Goal: Transaction & Acquisition: Purchase product/service

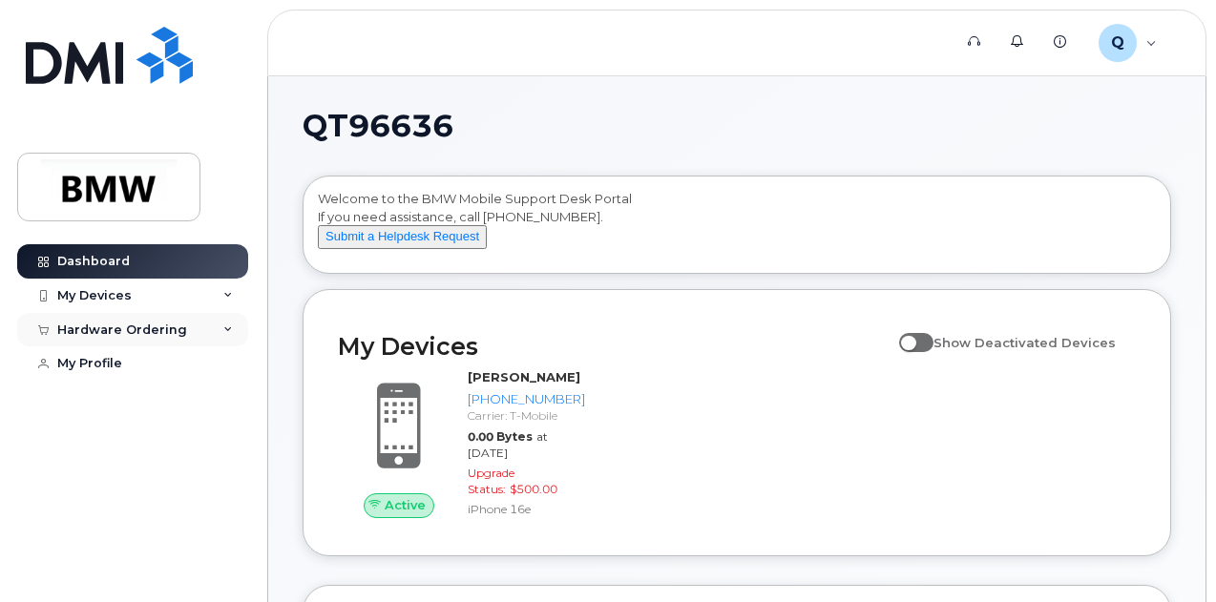
click at [172, 329] on div "Hardware Ordering" at bounding box center [122, 330] width 130 height 15
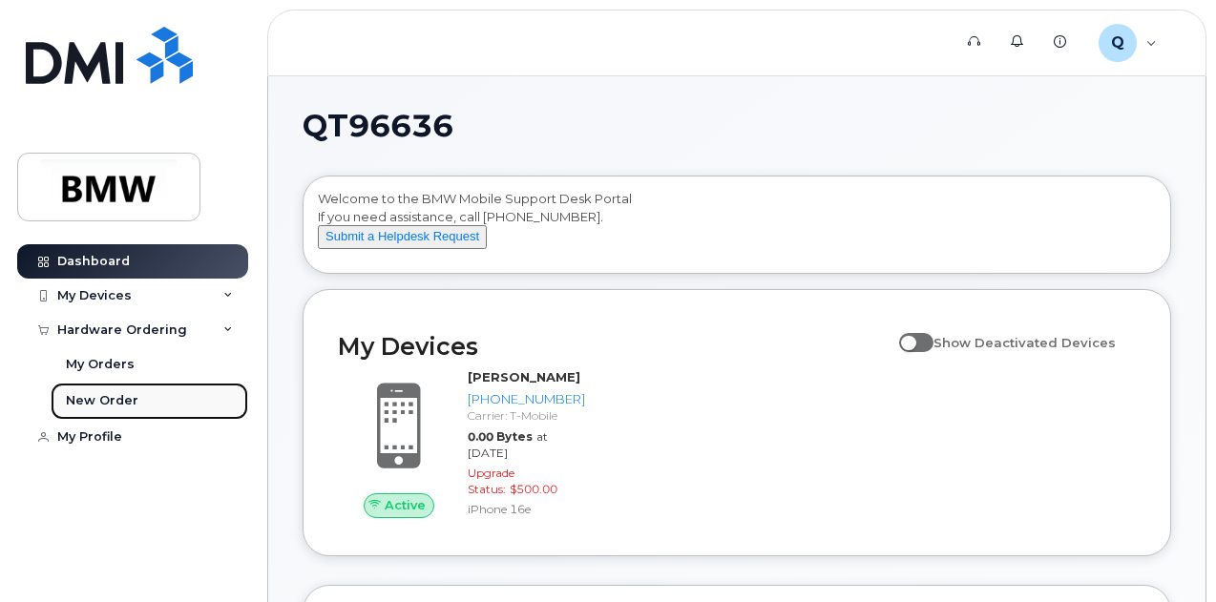
click at [132, 408] on div "New Order" at bounding box center [102, 400] width 73 height 17
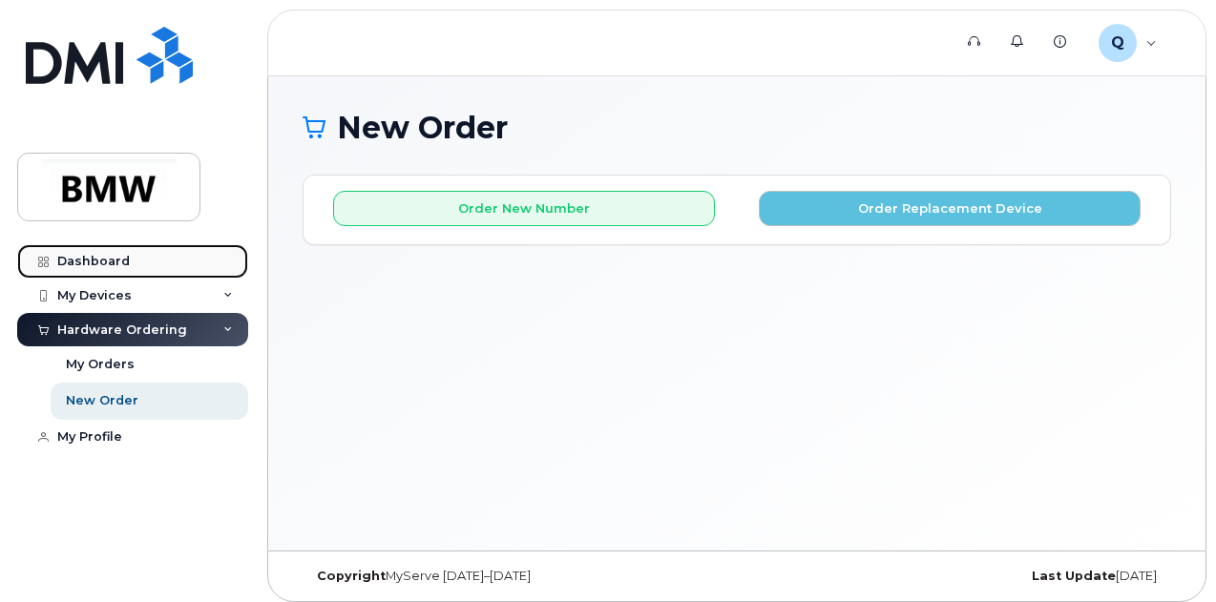
click at [174, 257] on link "Dashboard" at bounding box center [132, 261] width 231 height 34
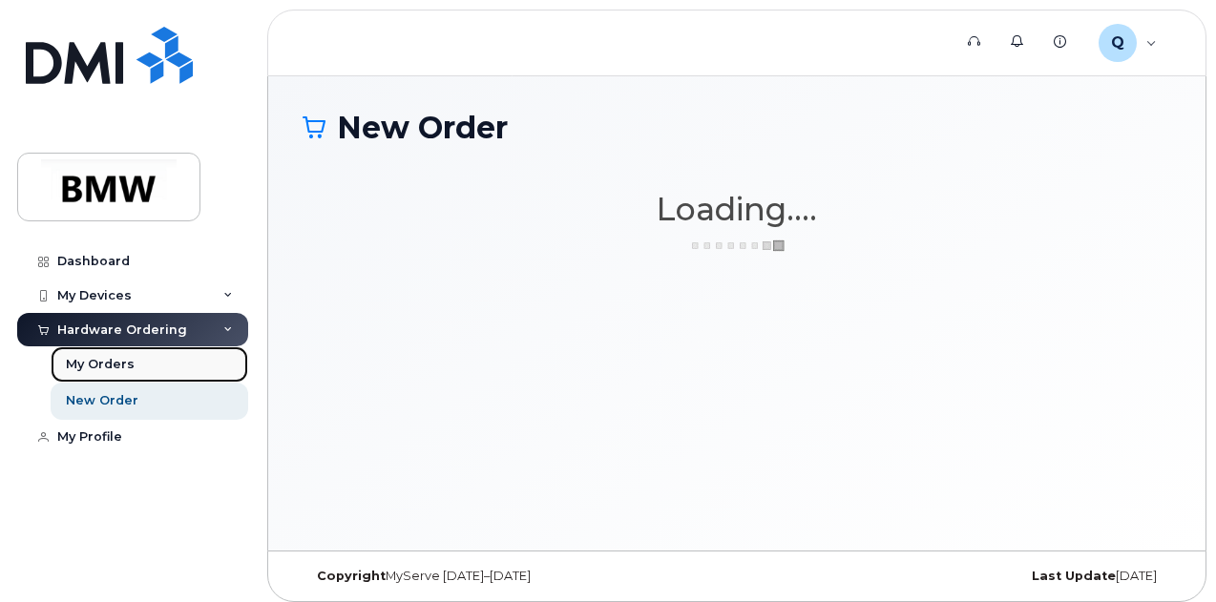
click at [106, 370] on div "My Orders" at bounding box center [100, 364] width 69 height 17
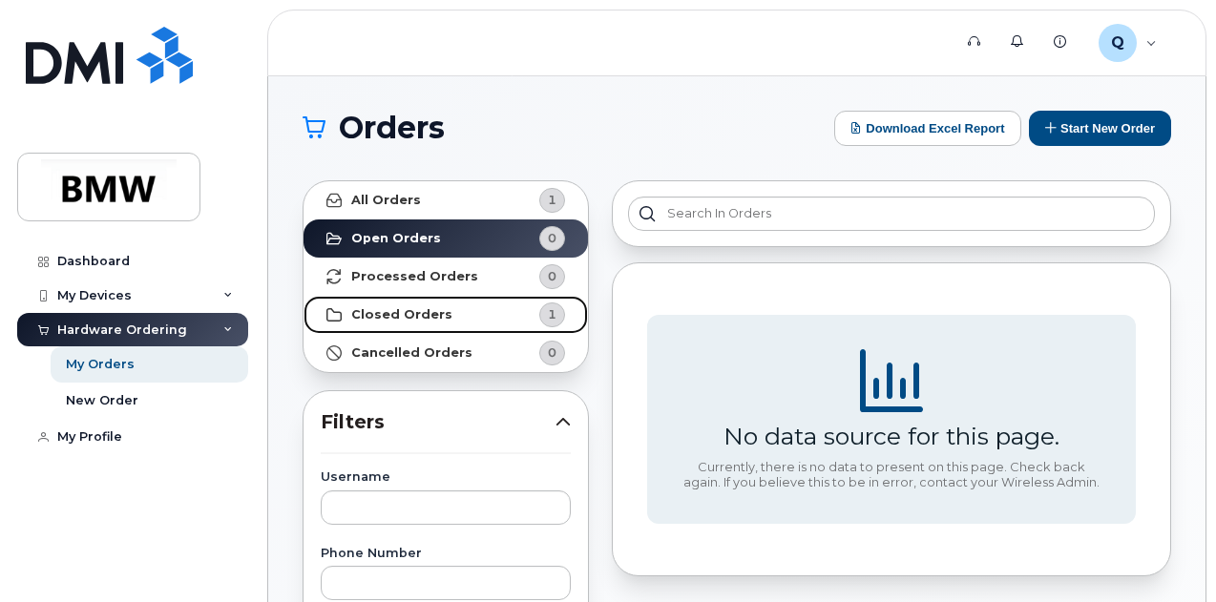
click at [413, 317] on strong "Closed Orders" at bounding box center [401, 314] width 101 height 15
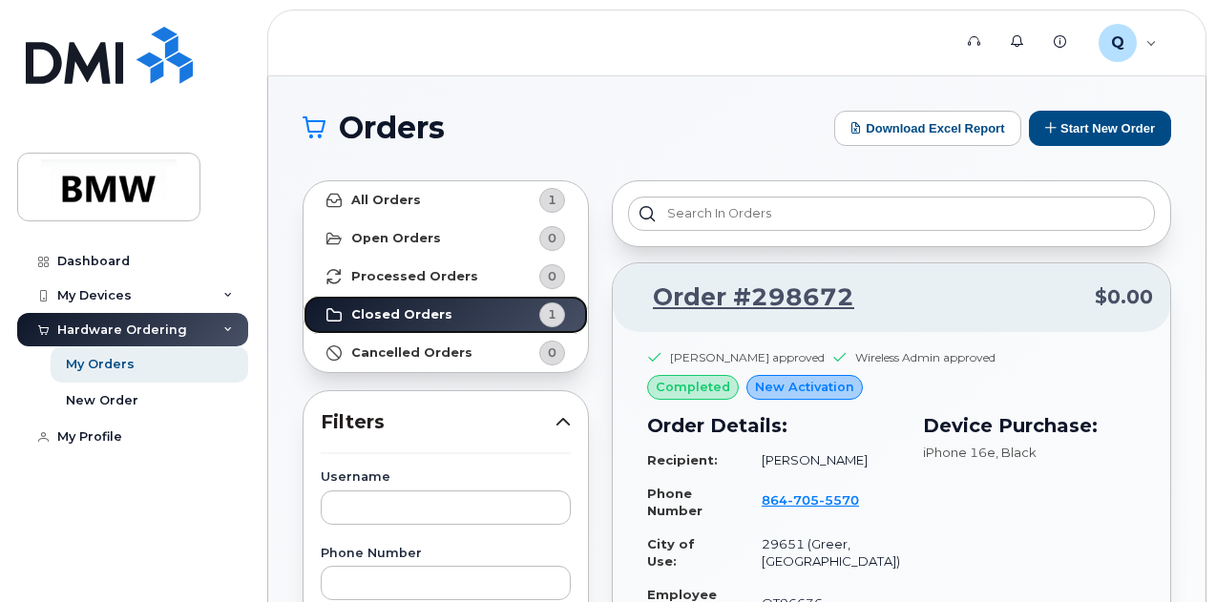
click at [303, 296] on link "Closed Orders 1" at bounding box center [445, 315] width 284 height 38
click at [1117, 142] on button "Start New Order" at bounding box center [1100, 128] width 142 height 35
click at [1112, 133] on button "Start New Order" at bounding box center [1100, 128] width 142 height 35
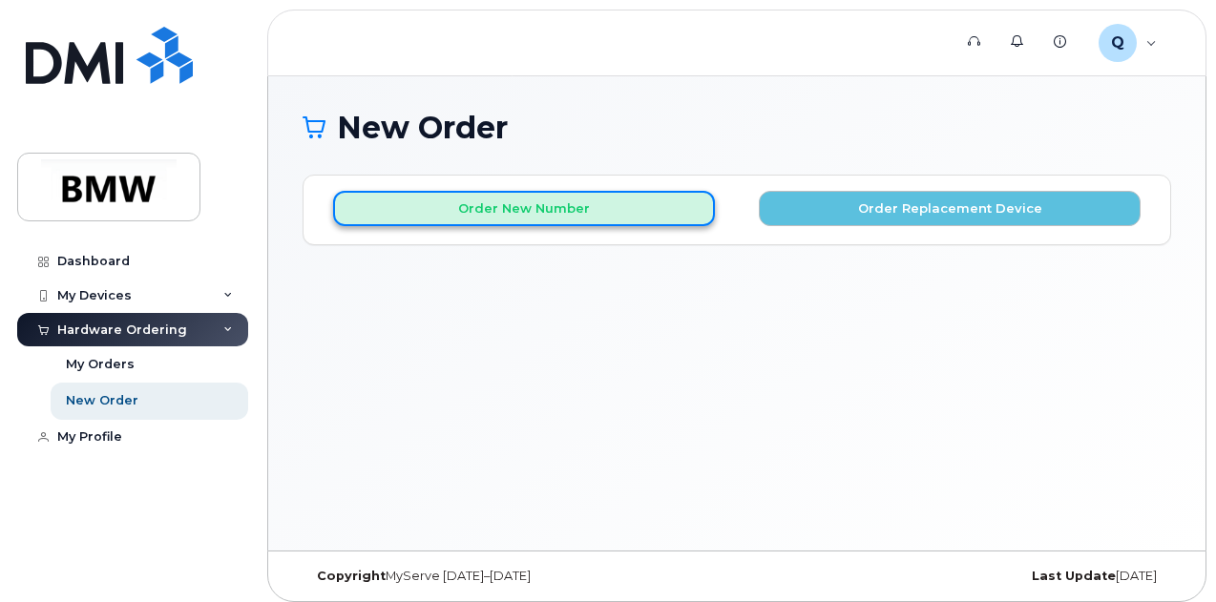
click at [636, 213] on button "Order New Number" at bounding box center [524, 208] width 382 height 35
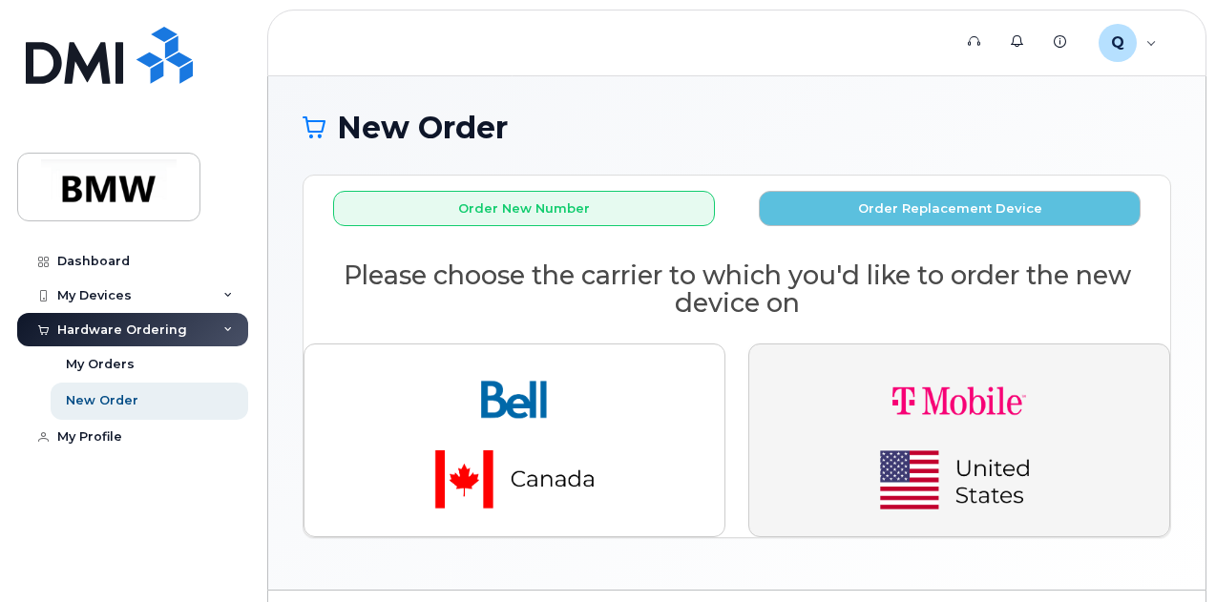
click at [958, 415] on img "button" at bounding box center [959, 440] width 267 height 160
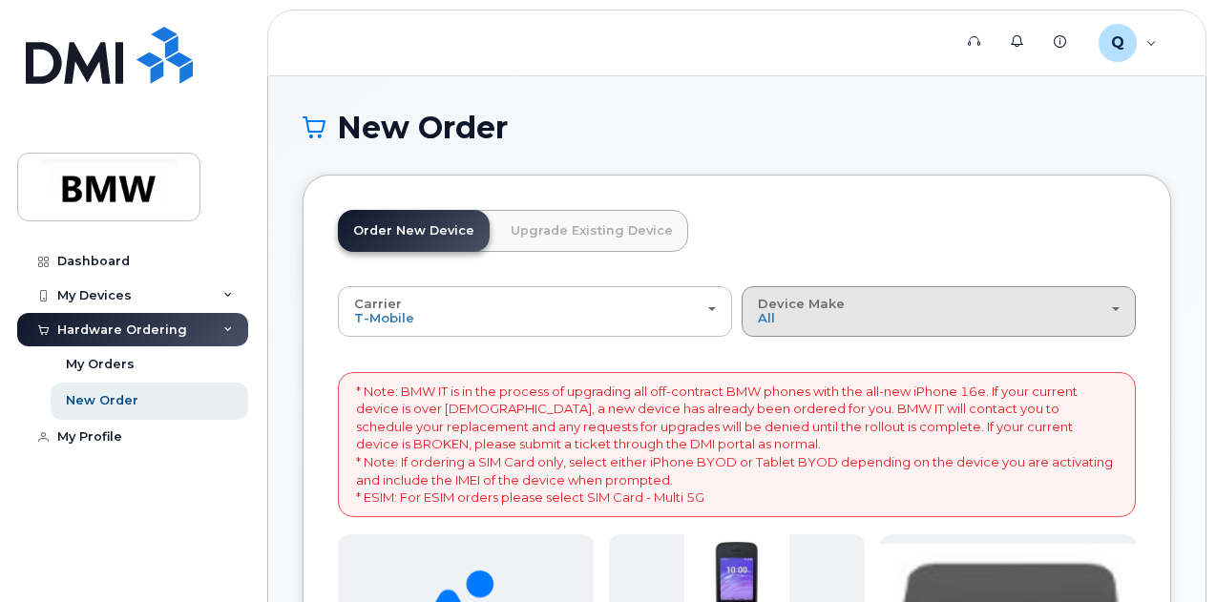
click at [758, 304] on span "Device Make" at bounding box center [801, 303] width 87 height 15
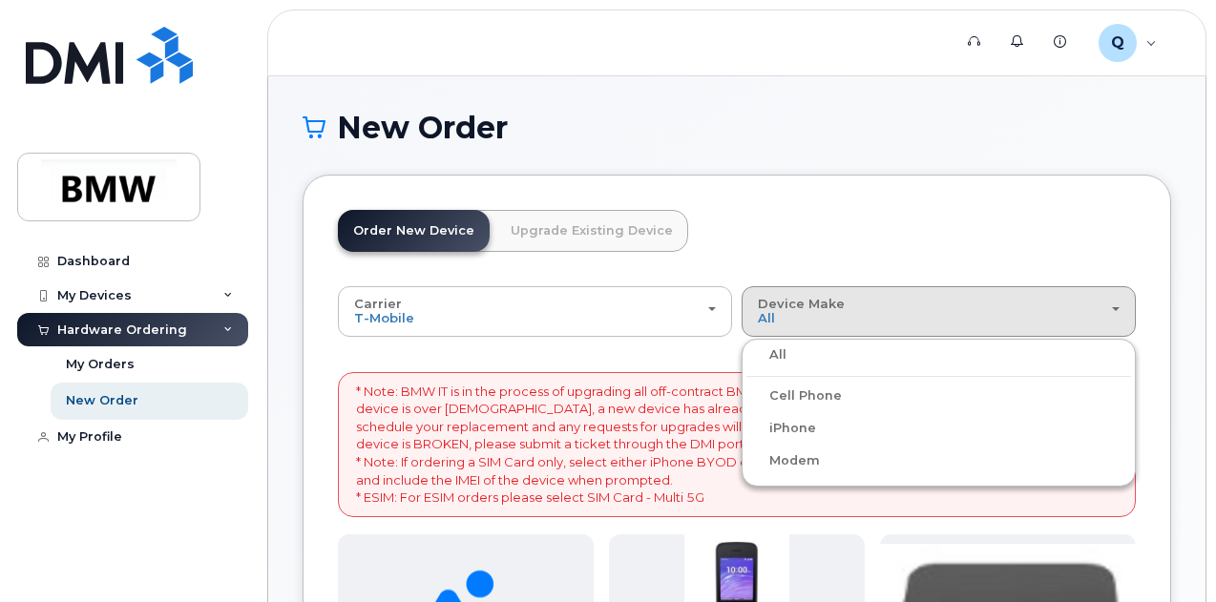
click at [746, 435] on label "iPhone" at bounding box center [781, 428] width 70 height 23
click at [0, 0] on input "iPhone" at bounding box center [0, 0] width 0 height 0
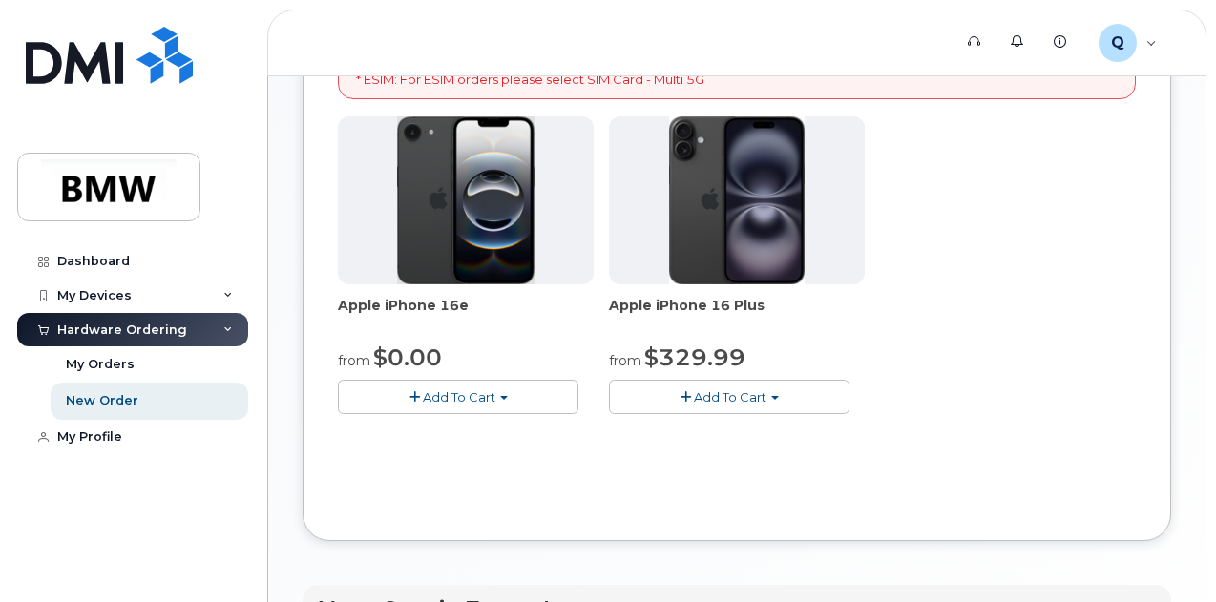
scroll to position [420, 0]
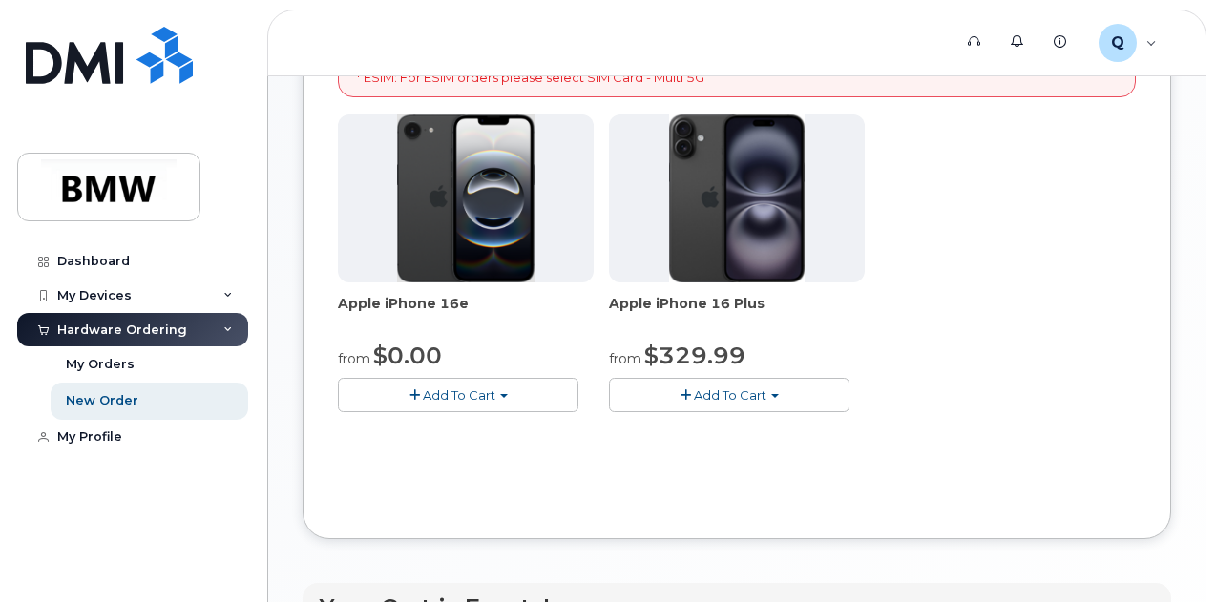
click at [435, 403] on span "Add To Cart" at bounding box center [459, 394] width 73 height 15
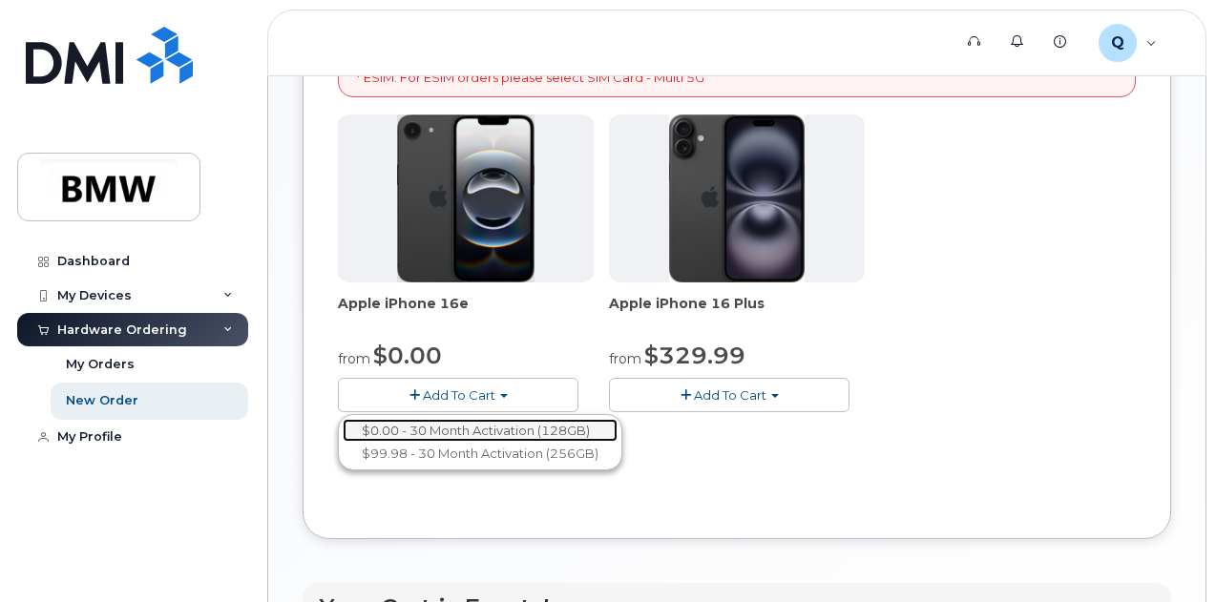
click at [428, 443] on link "$0.00 - 30 Month Activation (128GB)" at bounding box center [480, 431] width 275 height 24
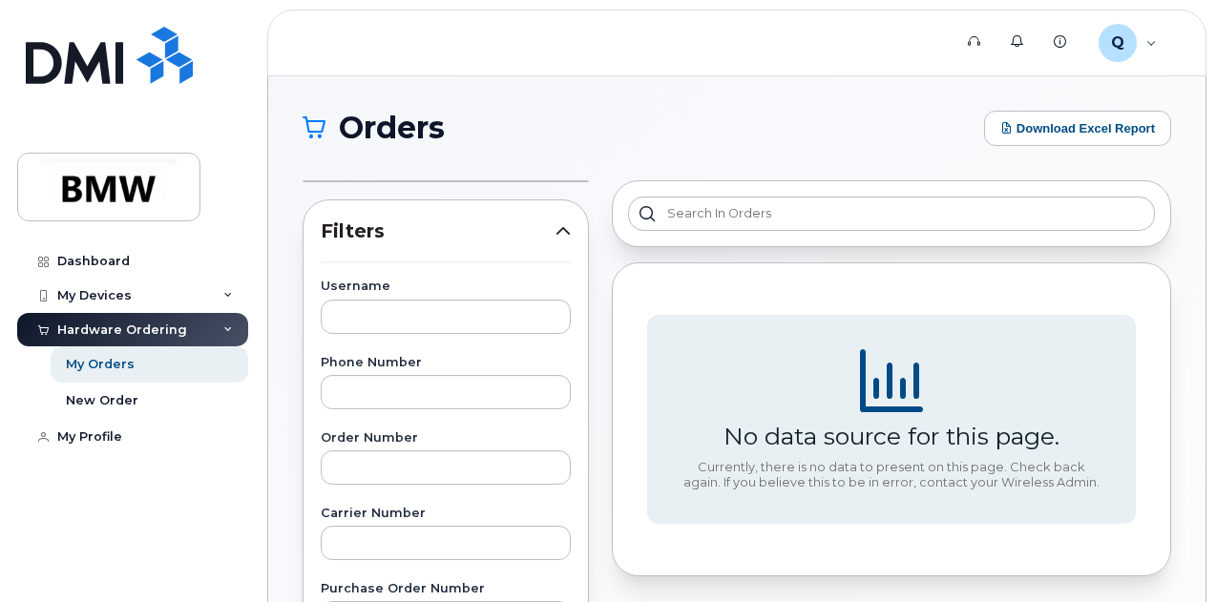
click at [179, 326] on div "Hardware Ordering" at bounding box center [122, 330] width 130 height 15
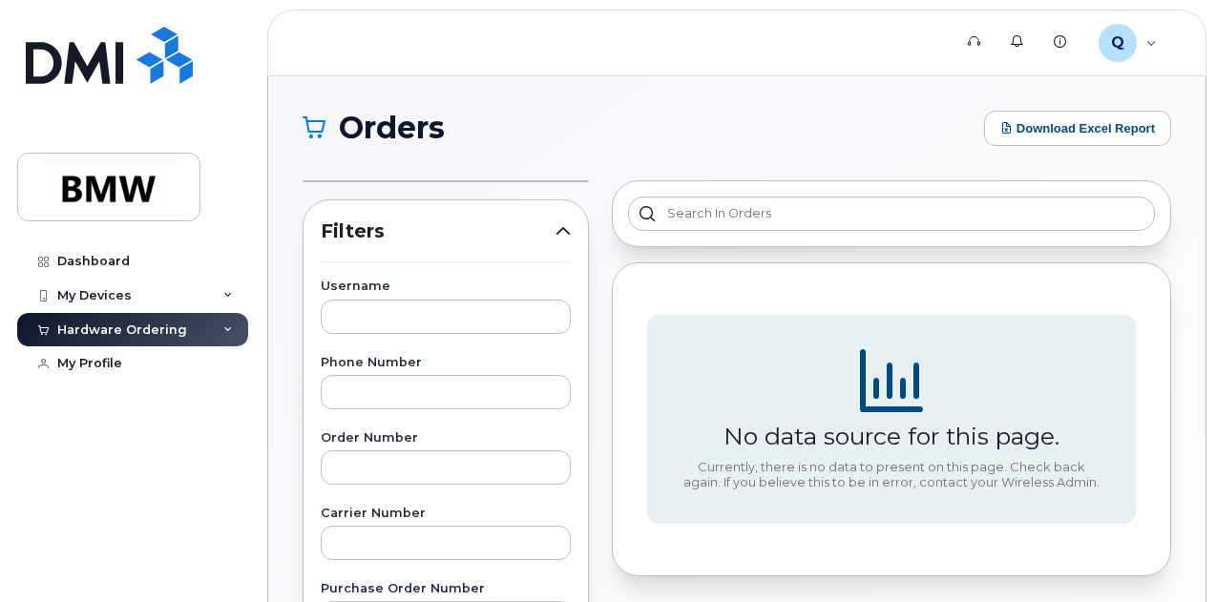
click at [179, 326] on div "Hardware Ordering" at bounding box center [122, 330] width 130 height 15
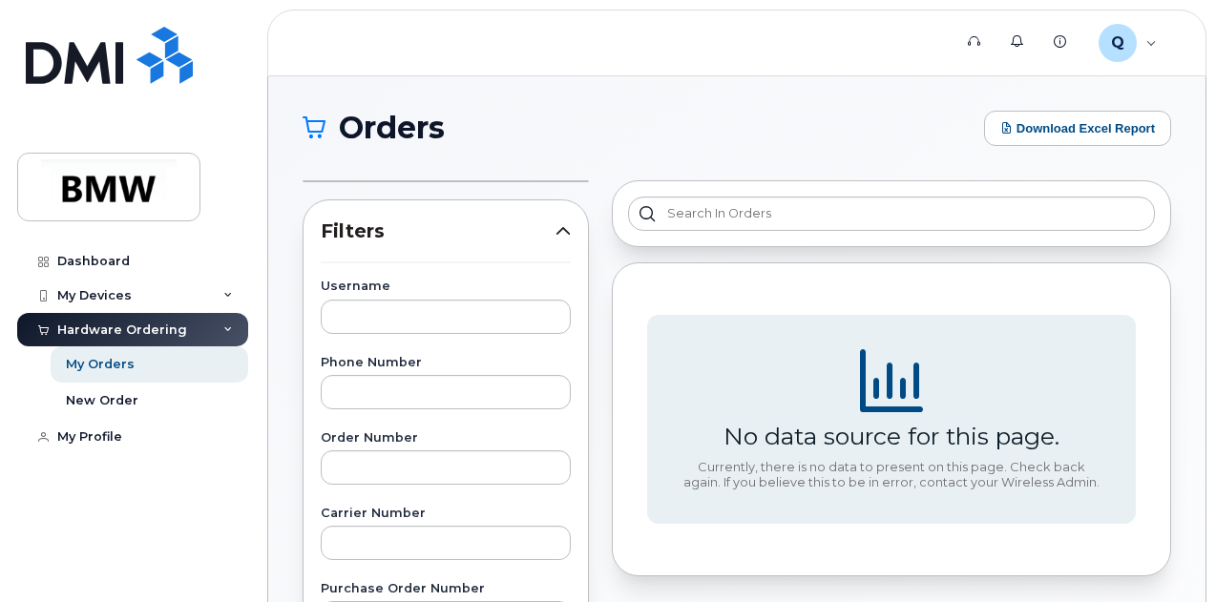
click at [215, 331] on div "Hardware Ordering" at bounding box center [132, 330] width 231 height 34
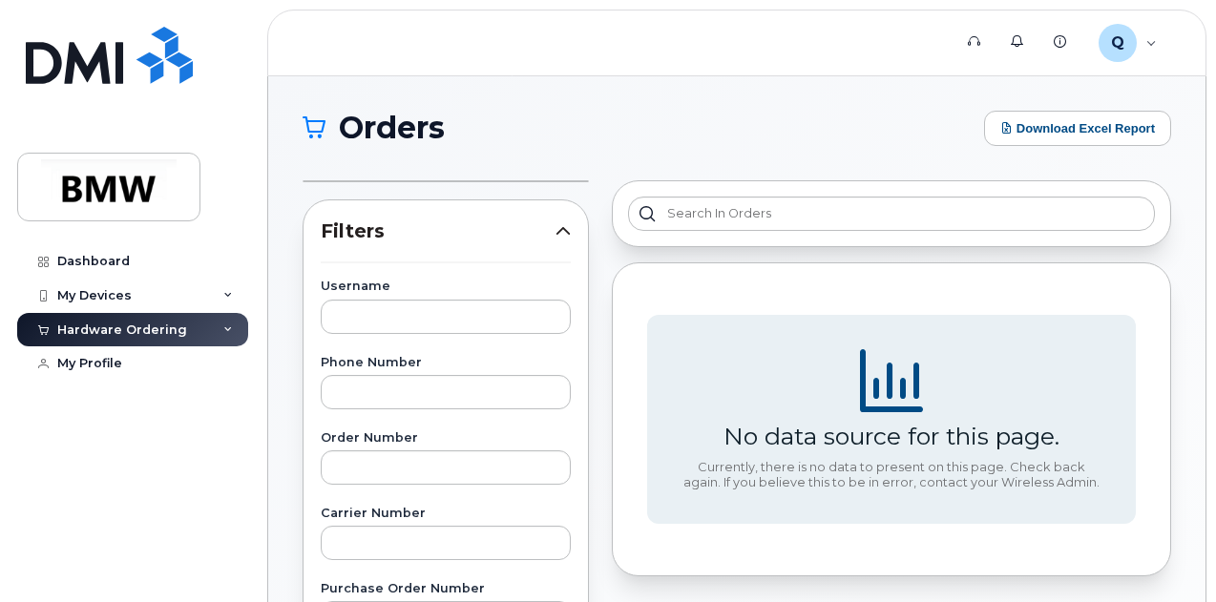
click at [215, 331] on div "Hardware Ordering" at bounding box center [132, 330] width 231 height 34
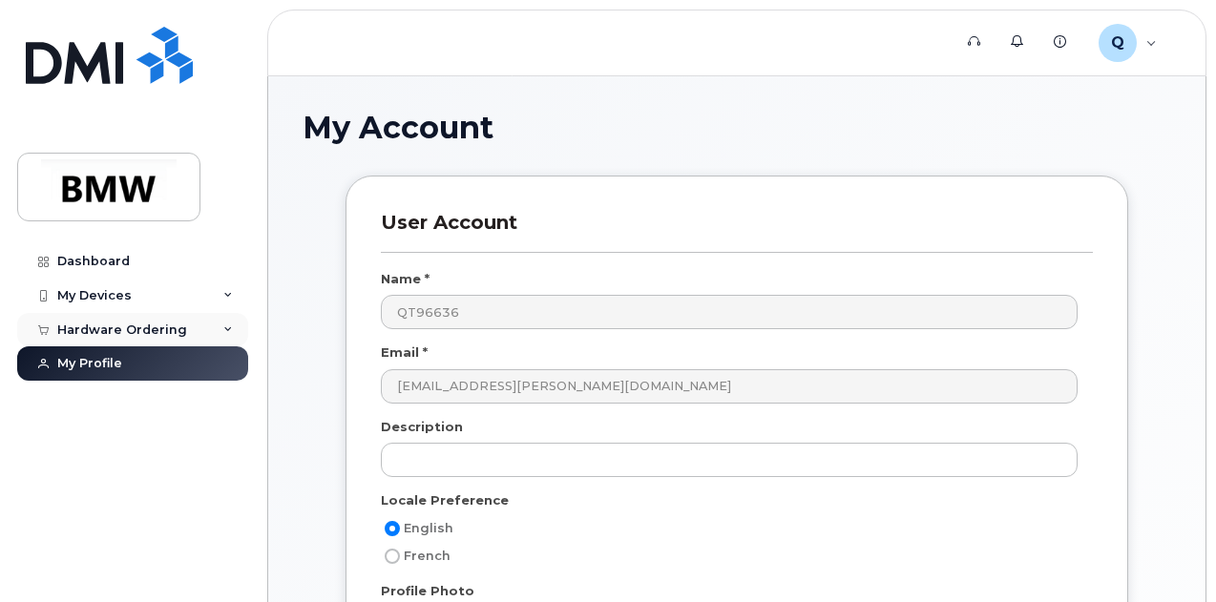
click at [217, 325] on div "Hardware Ordering" at bounding box center [132, 330] width 231 height 34
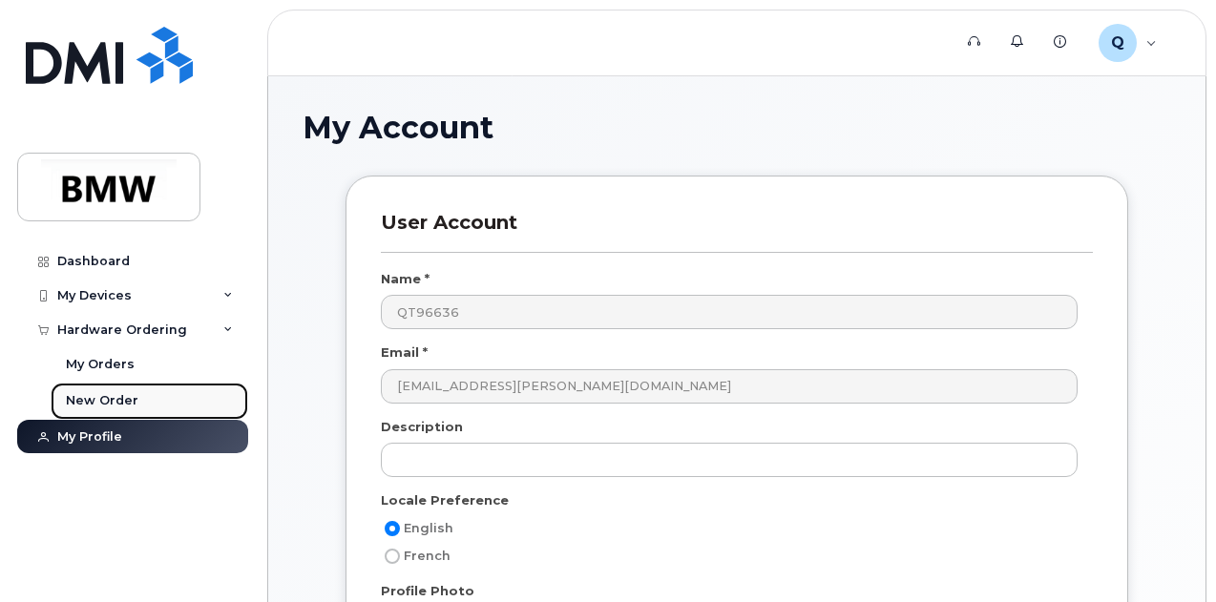
click at [109, 398] on div "New Order" at bounding box center [102, 400] width 73 height 17
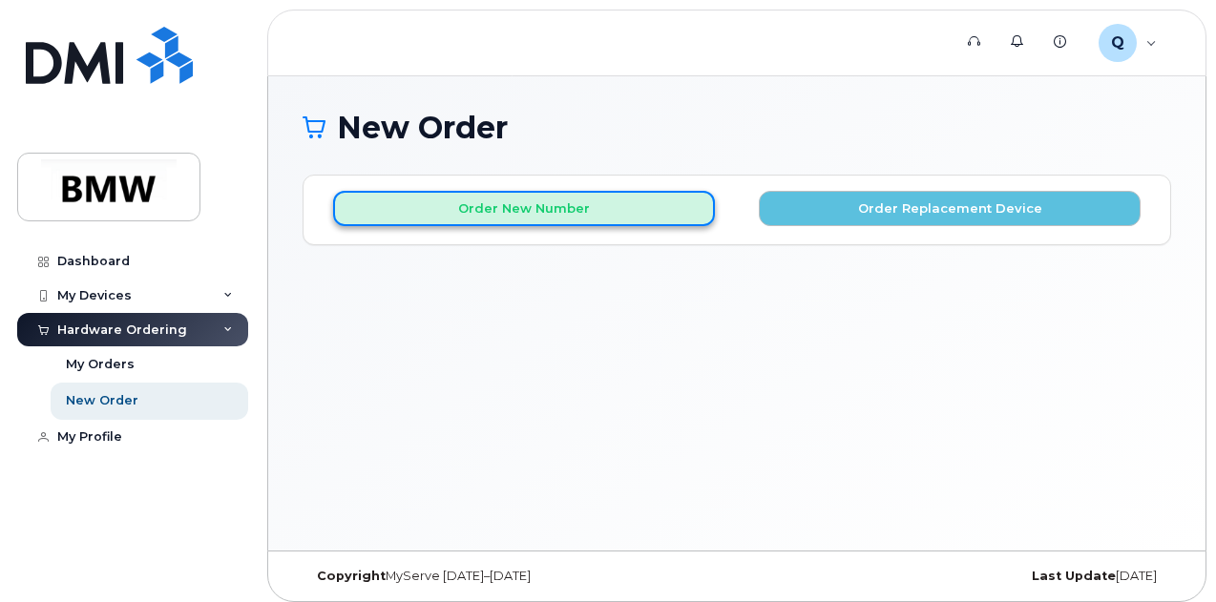
click at [512, 209] on button "Order New Number" at bounding box center [524, 208] width 382 height 35
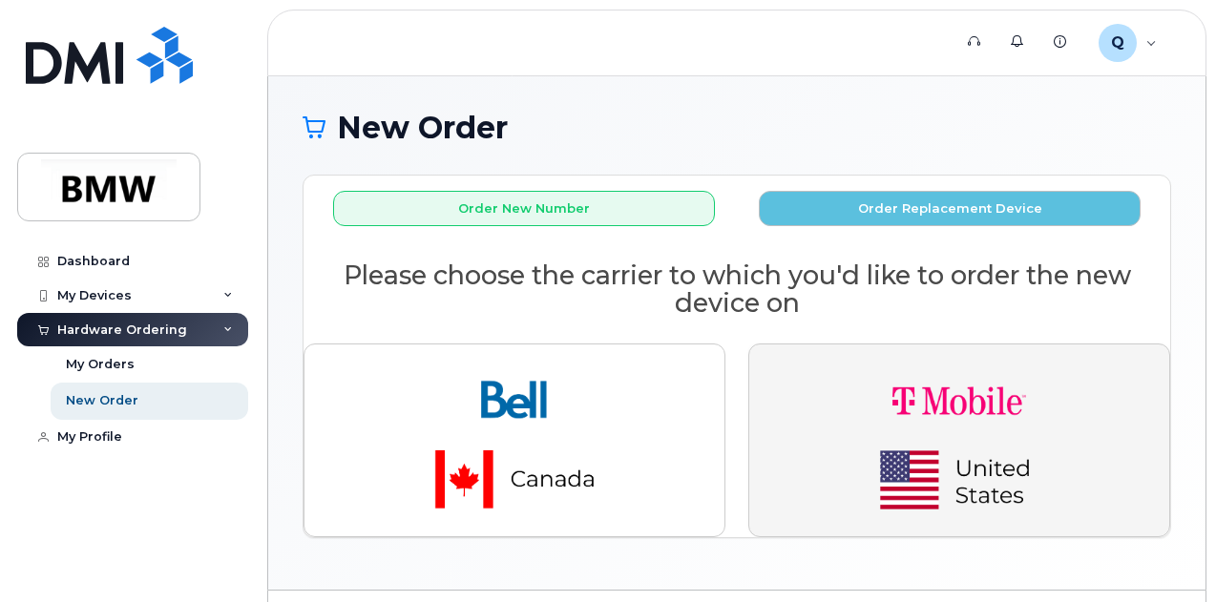
click at [882, 380] on img "button" at bounding box center [959, 440] width 267 height 160
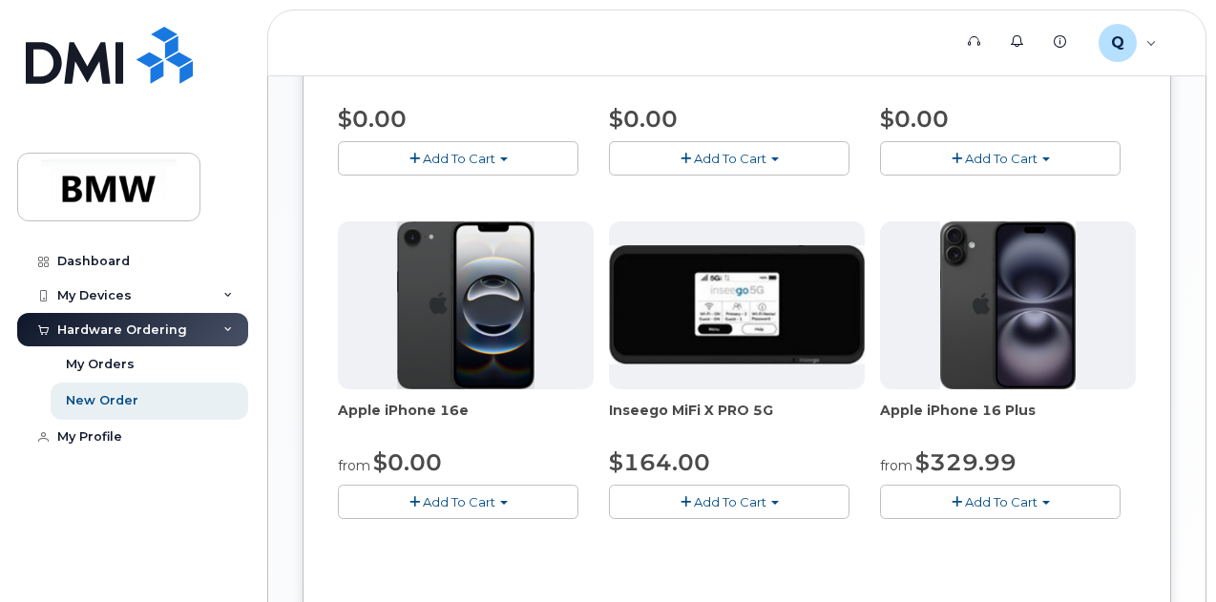
scroll to position [687, 0]
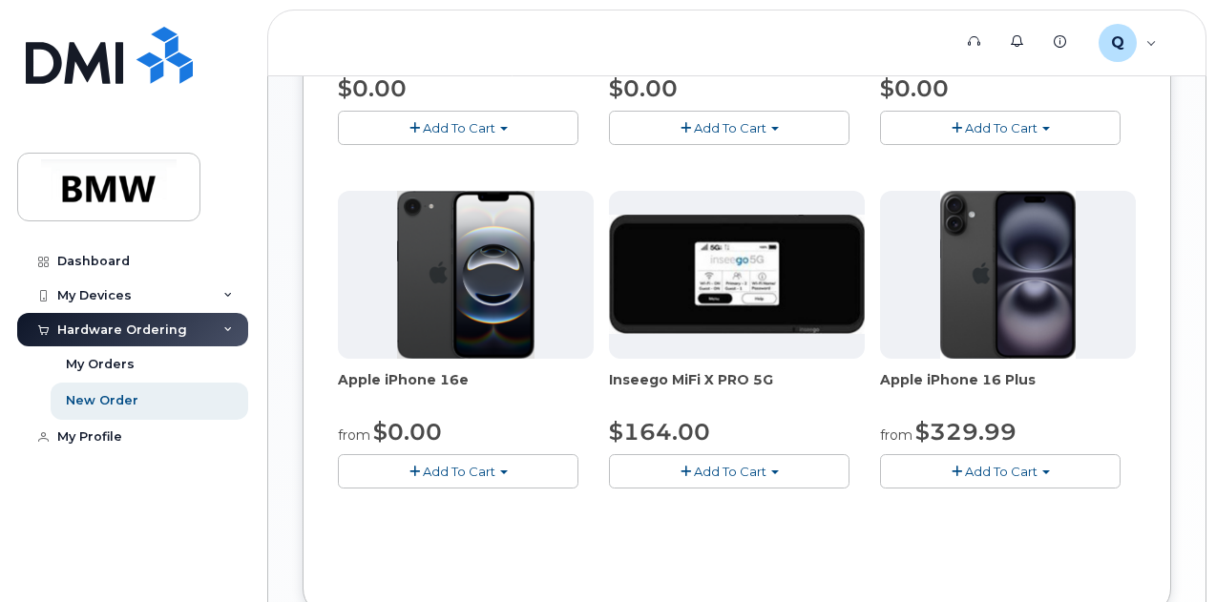
click at [450, 488] on button "Add To Cart" at bounding box center [458, 470] width 241 height 33
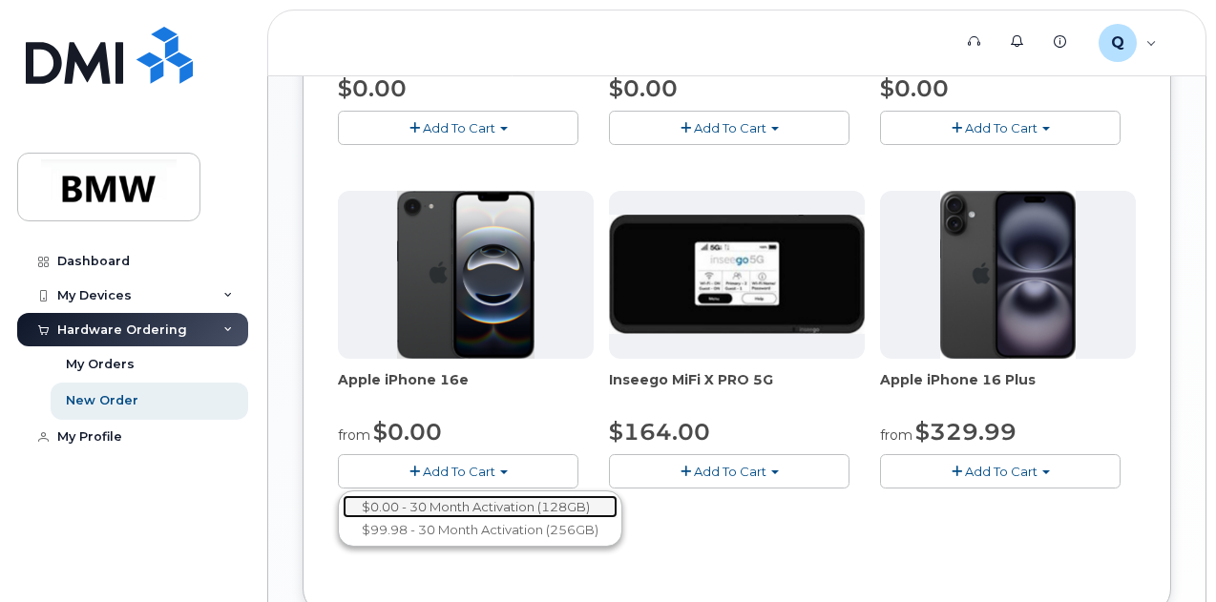
click at [457, 519] on link "$0.00 - 30 Month Activation (128GB)" at bounding box center [480, 507] width 275 height 24
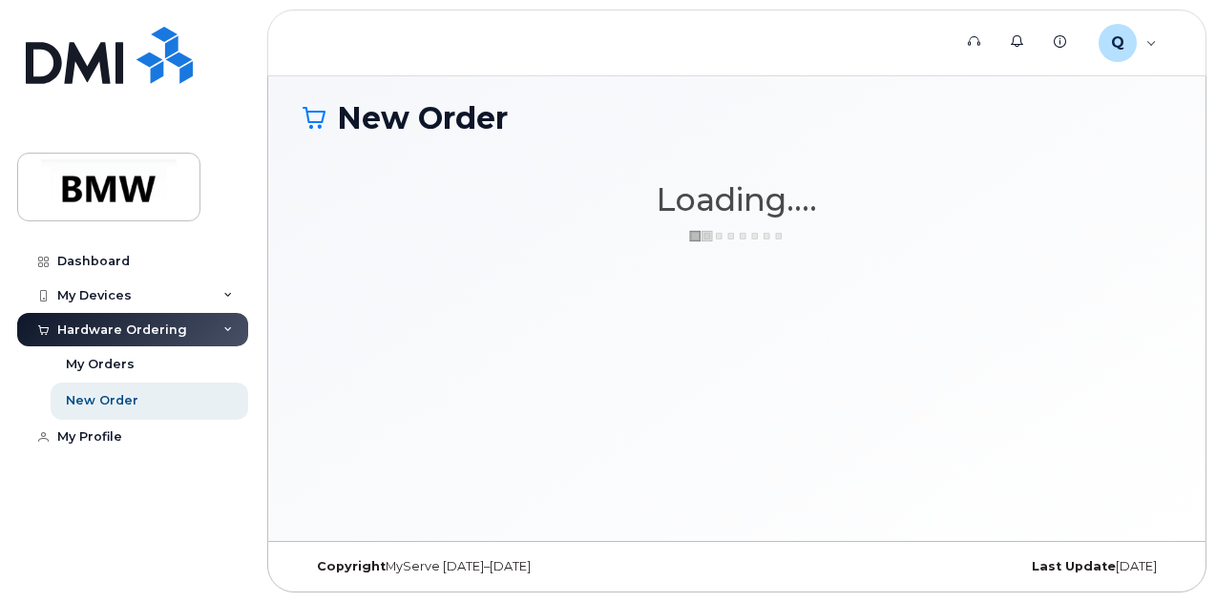
scroll to position [9, 0]
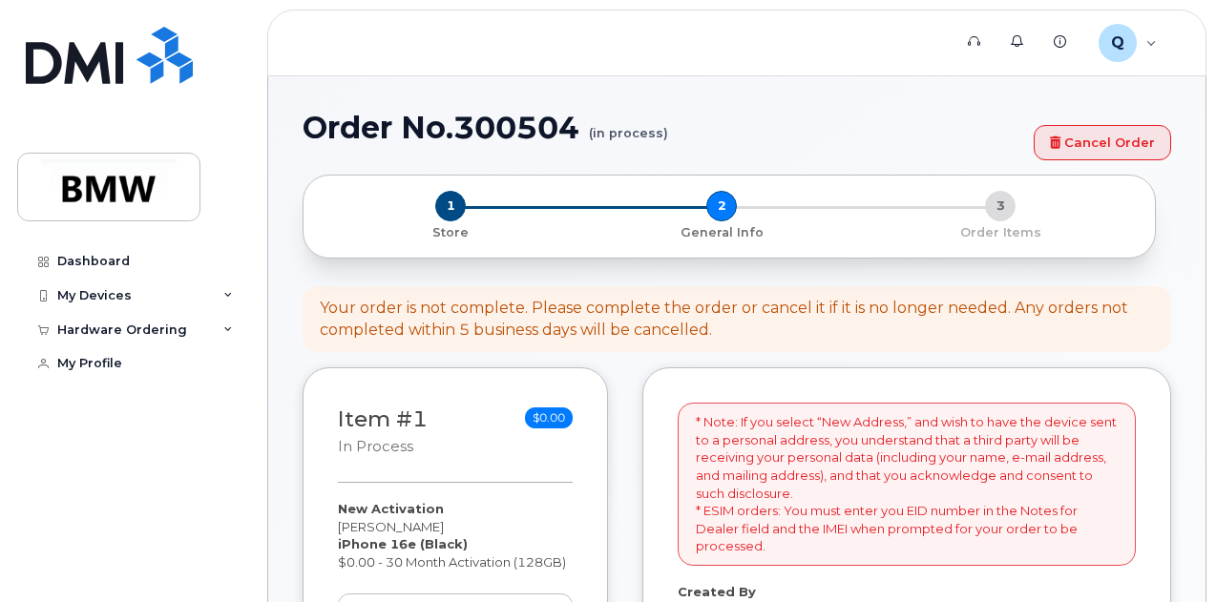
select select
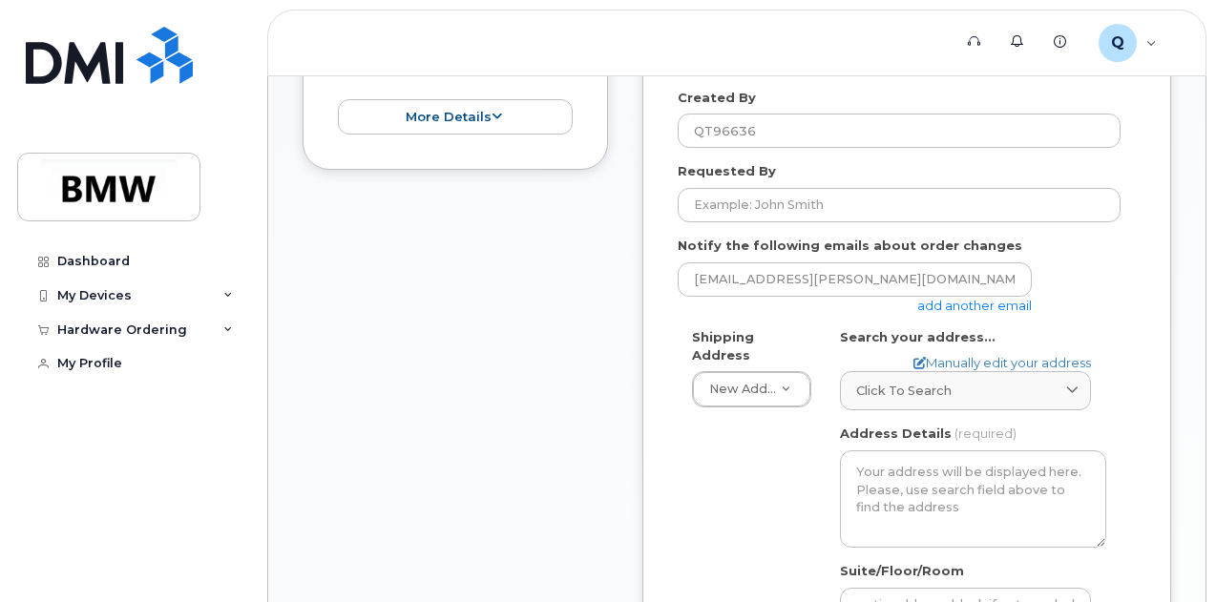
scroll to position [496, 0]
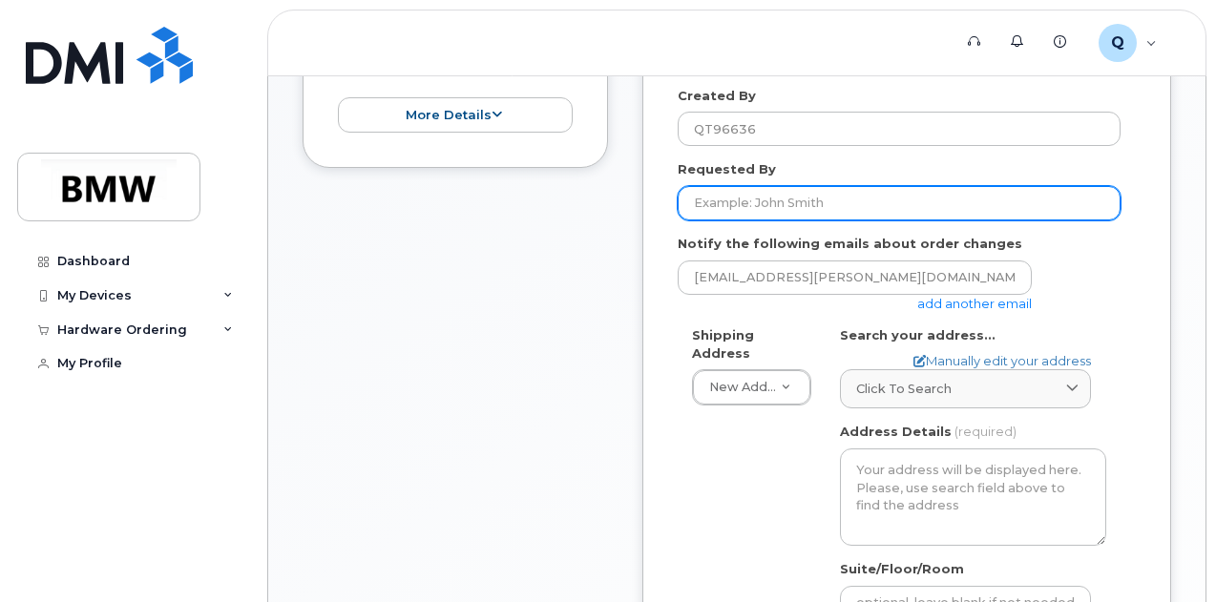
click at [744, 193] on input "Requested By" at bounding box center [899, 203] width 443 height 34
type input "[PERSON_NAME]"
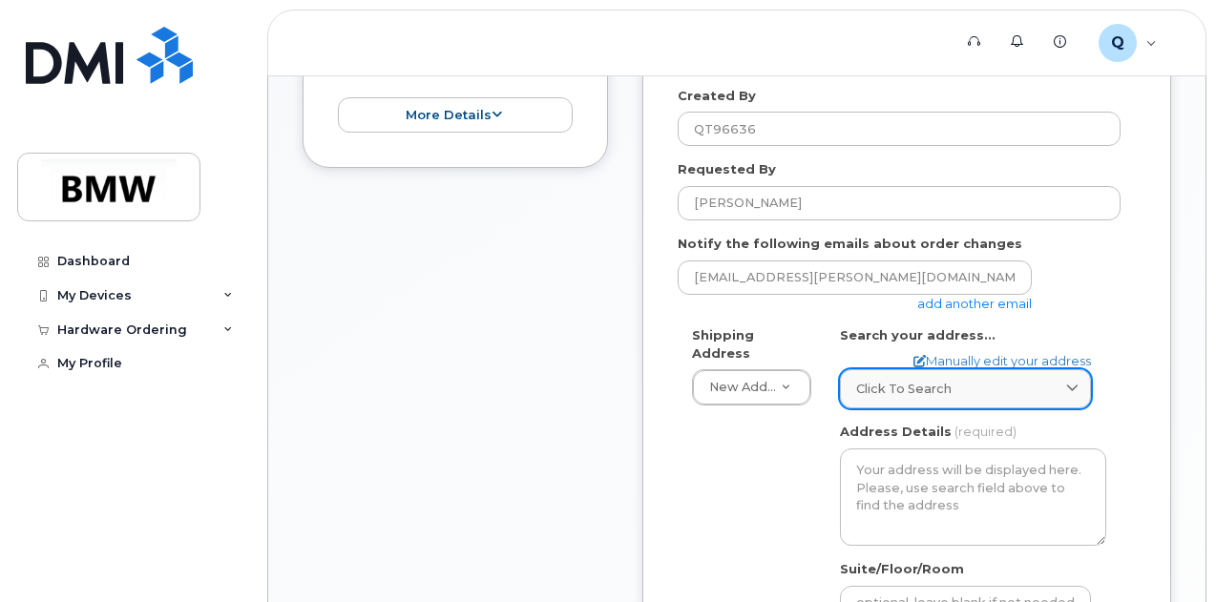
click at [1055, 388] on div "Click to search" at bounding box center [965, 389] width 219 height 18
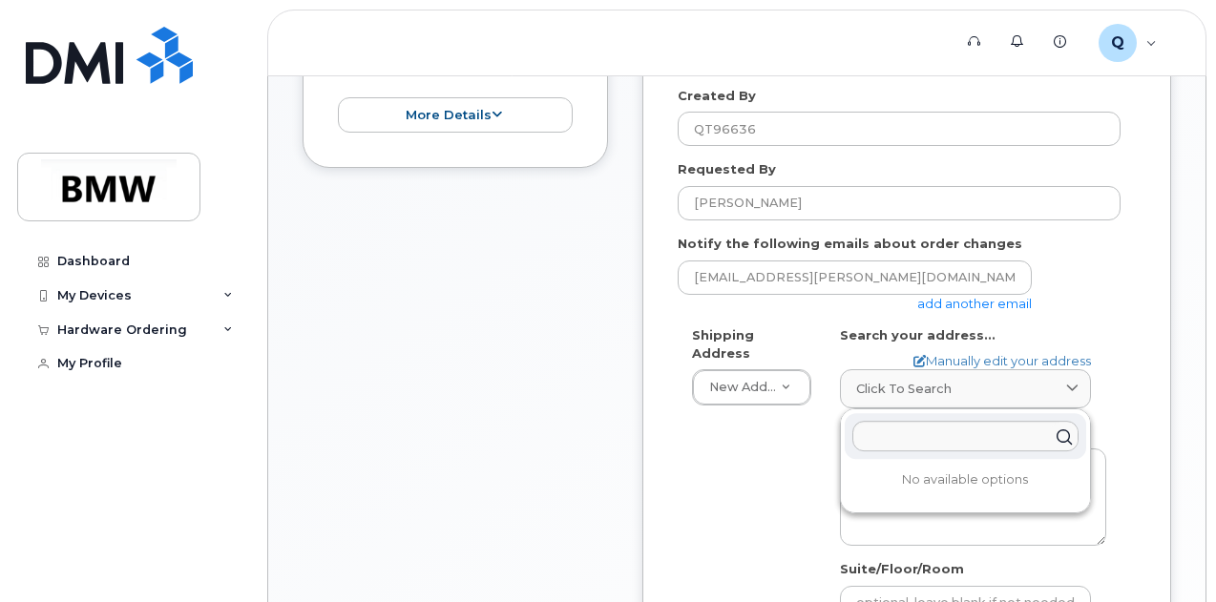
click at [1144, 360] on div "* Note: If you select “New Address,” and wish to have the device sent to a pers…" at bounding box center [906, 420] width 529 height 1098
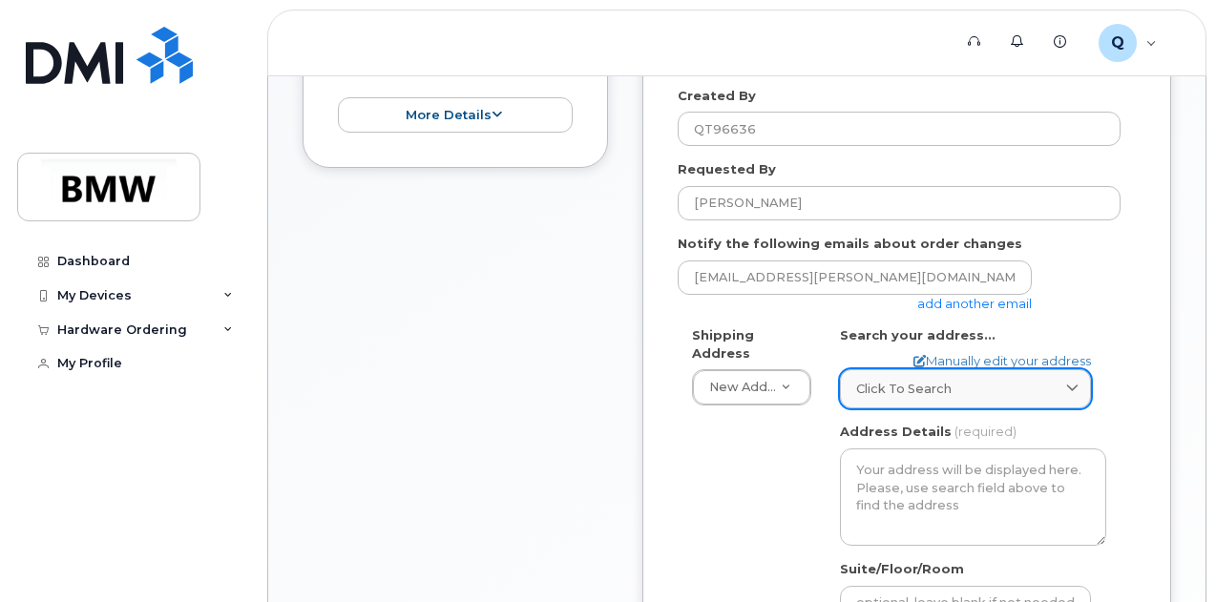
click at [874, 388] on span "Click to search" at bounding box center [903, 389] width 95 height 18
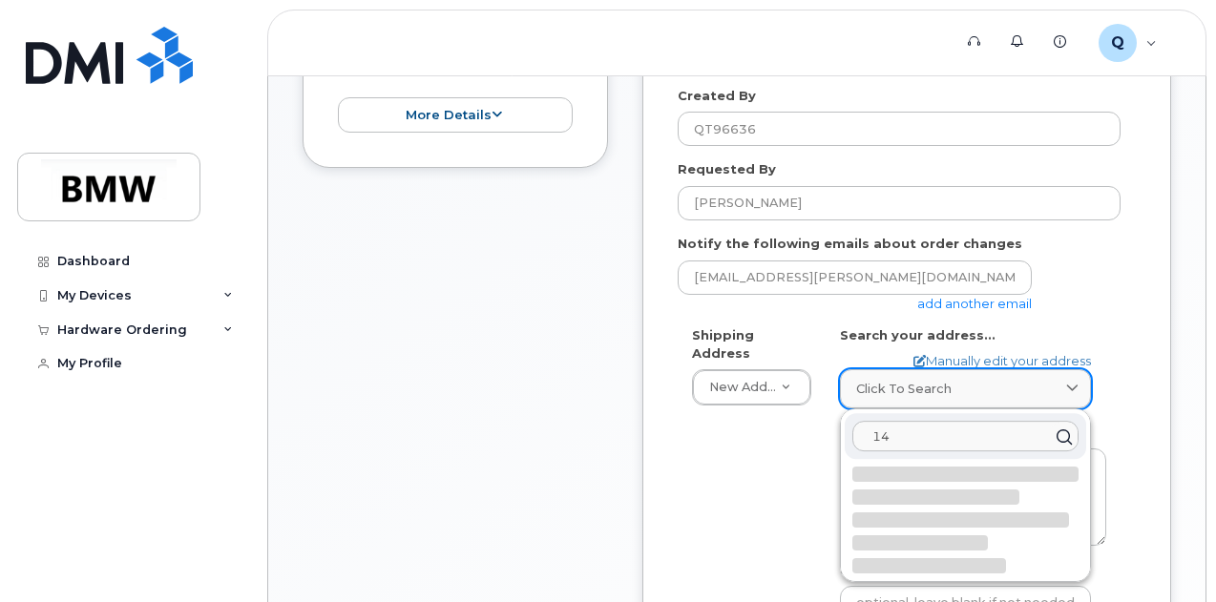
type input "1"
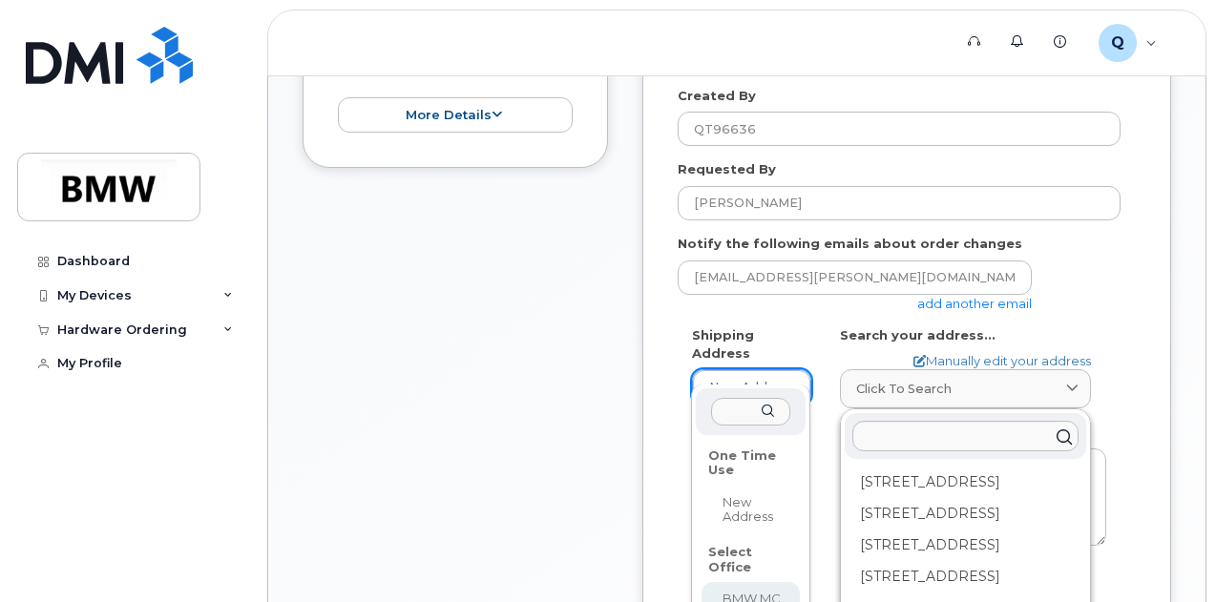
select select
type textarea "[STREET_ADDRESS] Greer [US_STATE] 29651-6731"
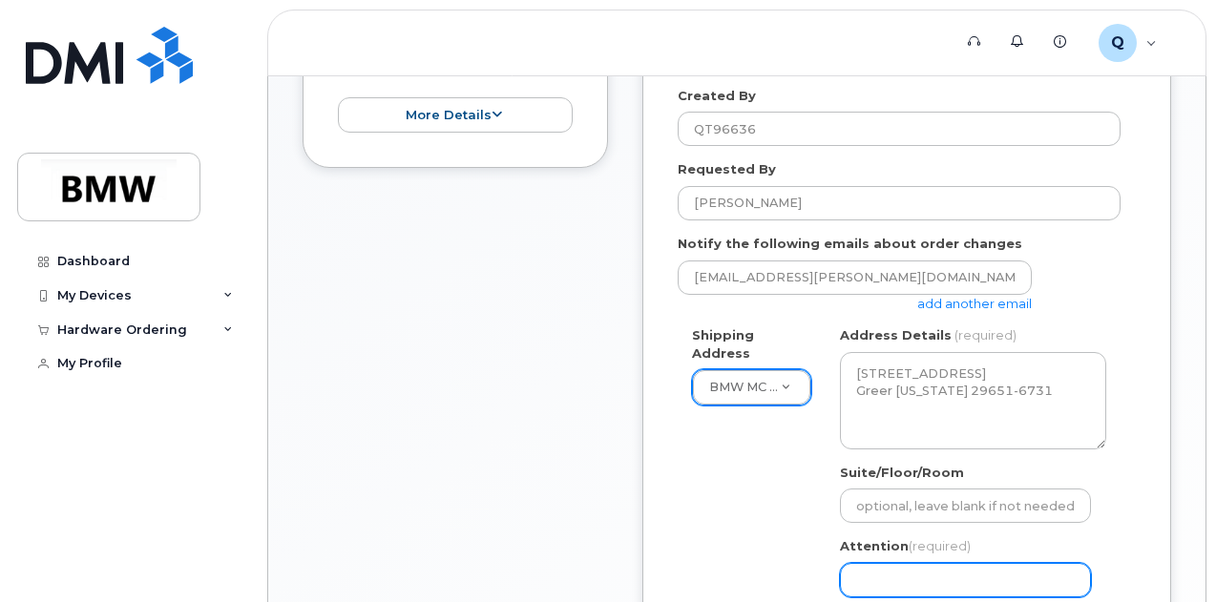
click at [929, 566] on input "Attention (required)" at bounding box center [965, 580] width 251 height 34
select select
type input "B"
select select
type input "Br"
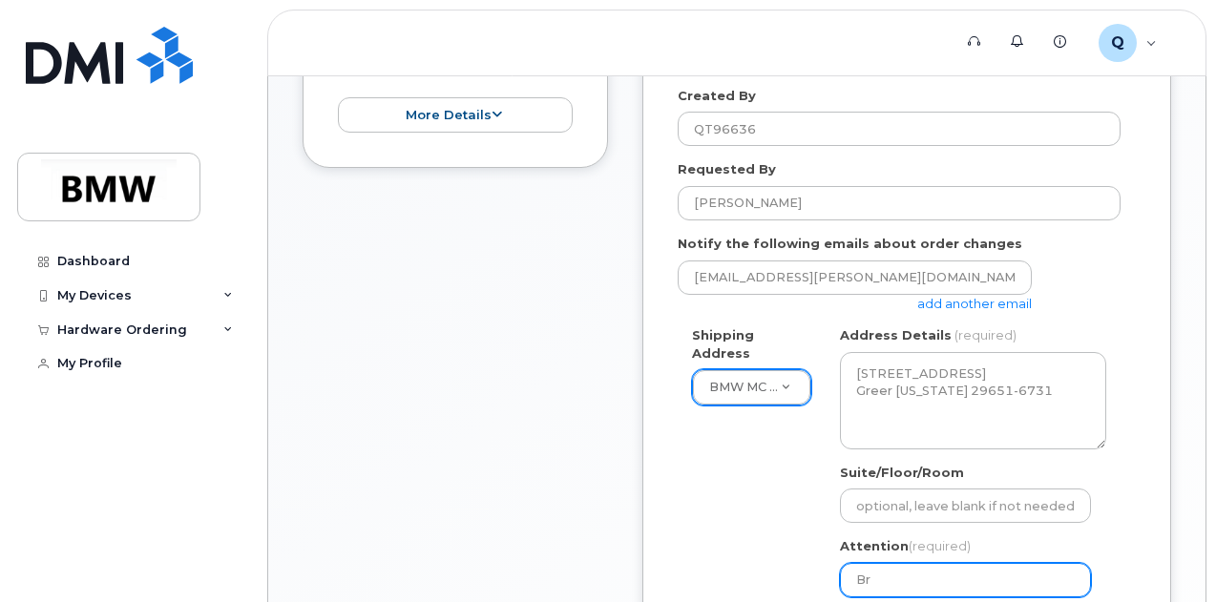
select select
type input "Bri"
select select
type input "Bria"
select select
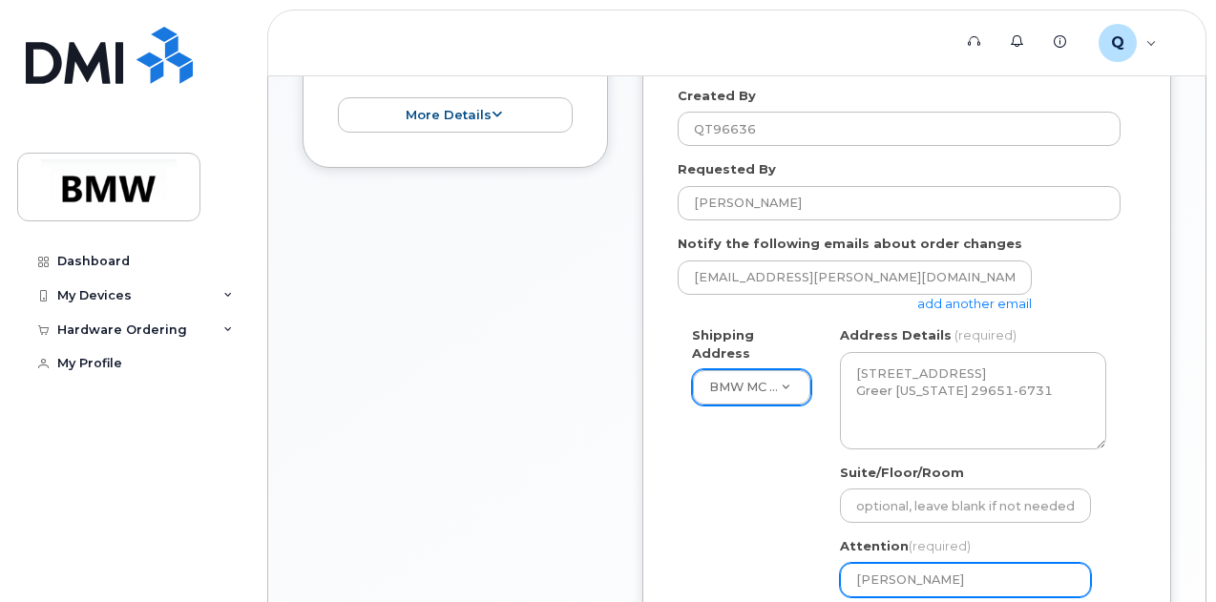
type input "Brian"
select select
type input "Brian R"
select select
type input "Brian Re"
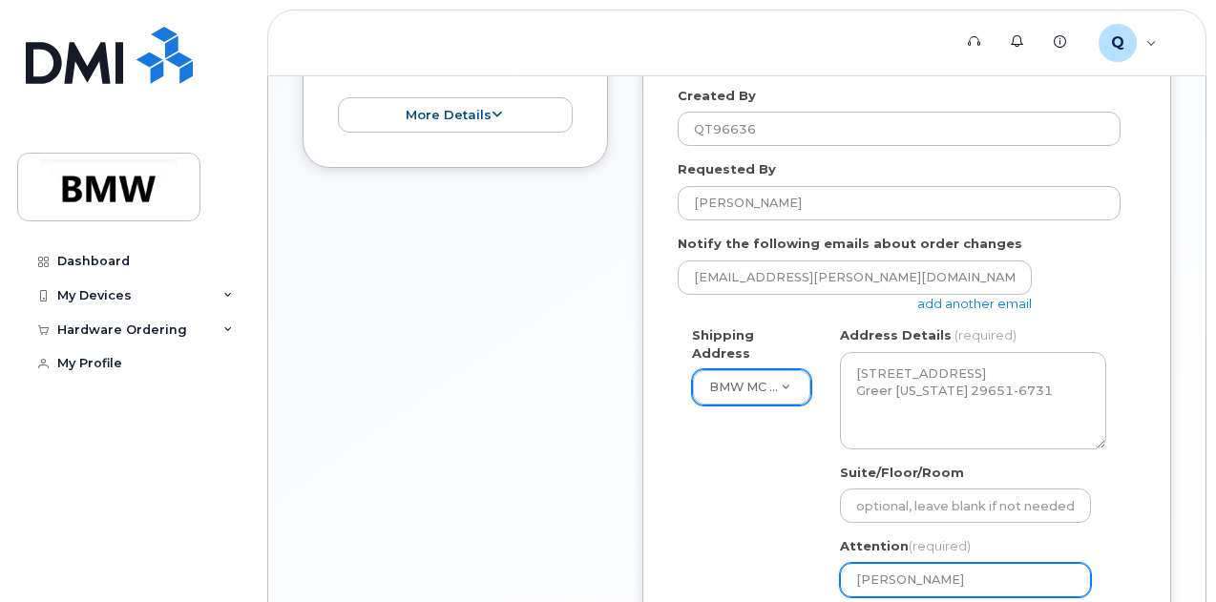
select select
type input "Brian Rey"
select select
type input "Brian Reyn"
select select
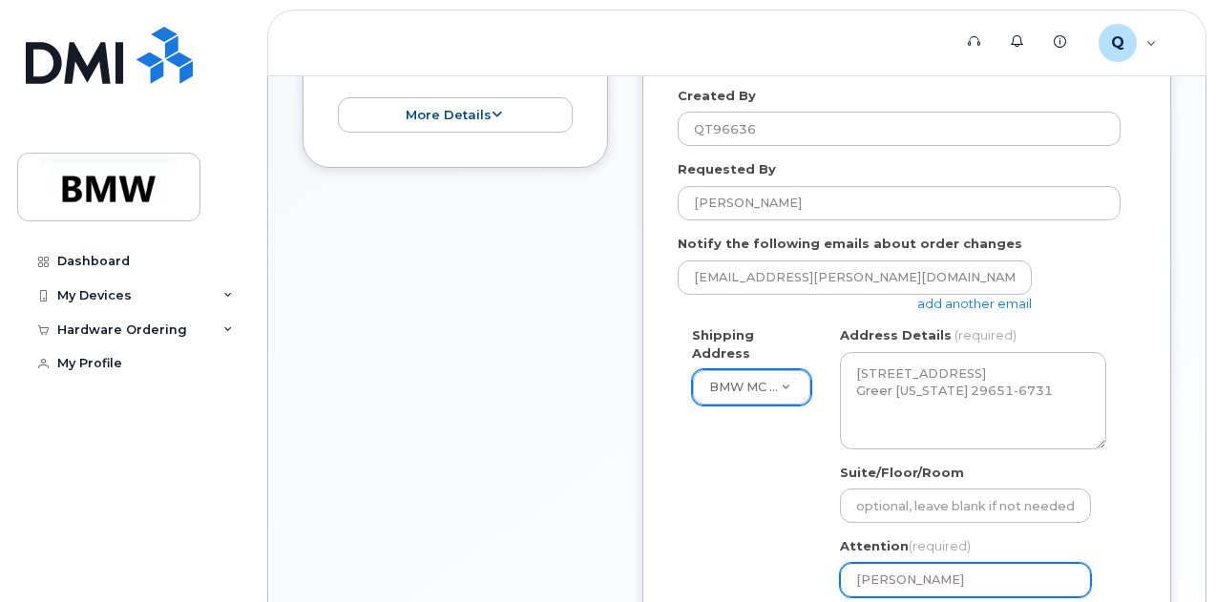
type input "Brian Reyno"
select select
type input "Brian Reynol"
select select
type input "Brian Reynold"
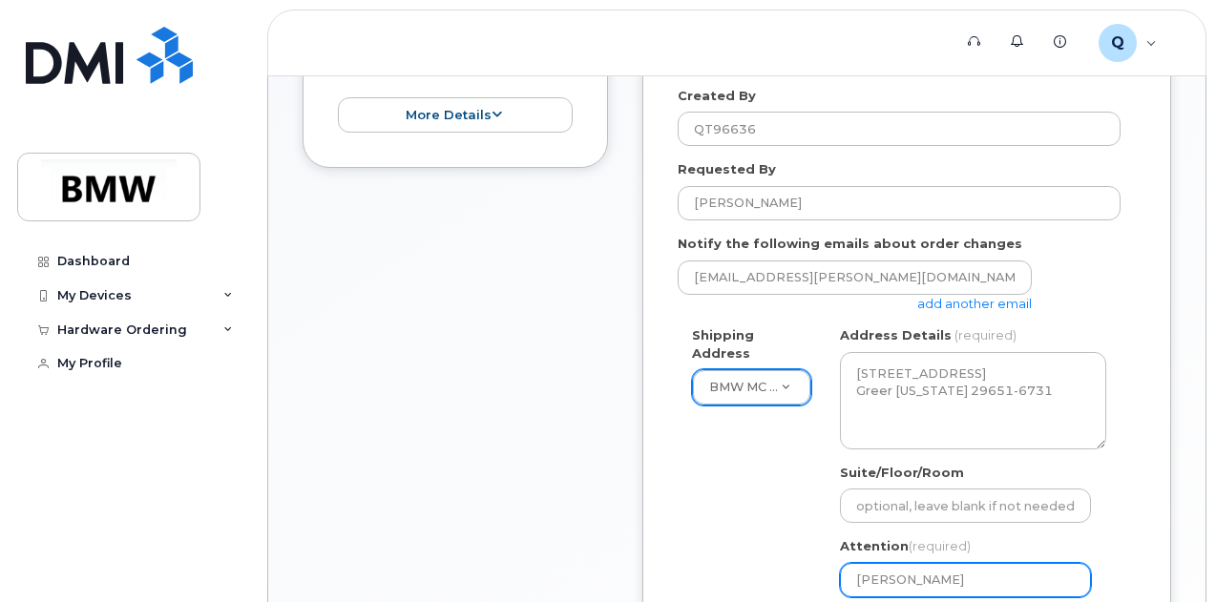
select select
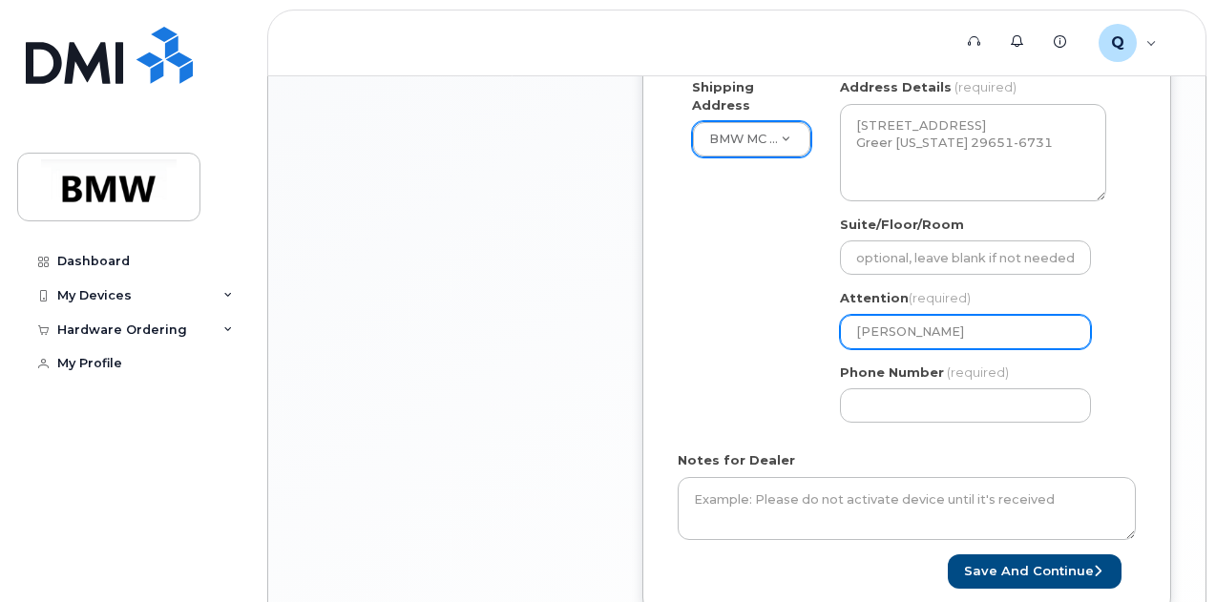
scroll to position [749, 0]
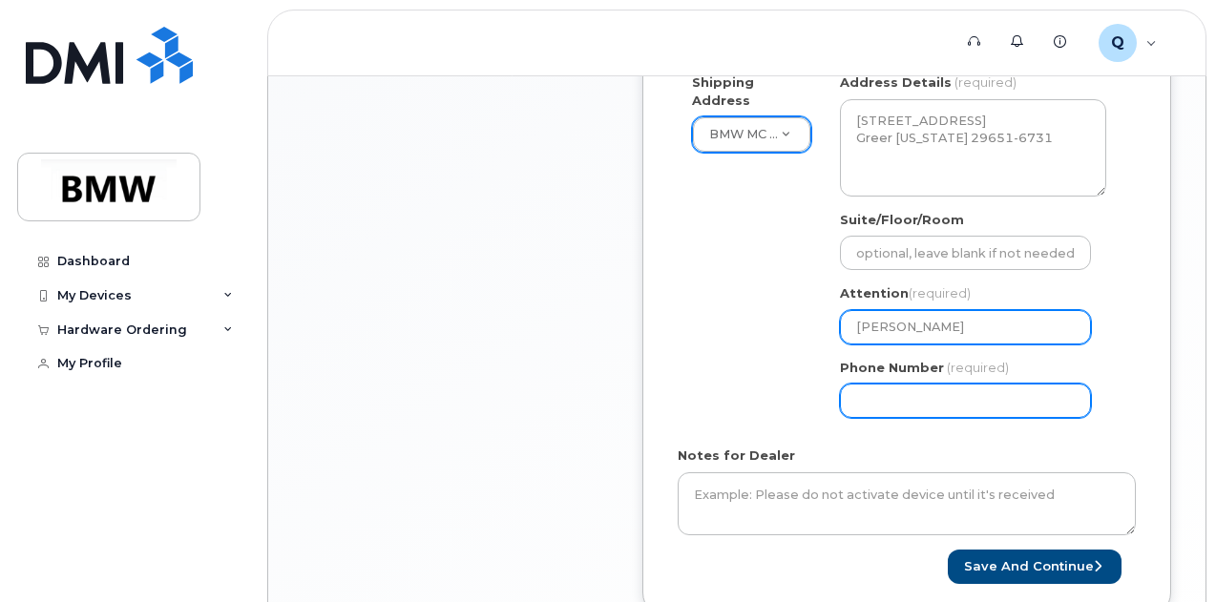
type input "Brian Reynolds"
click at [997, 388] on input "Phone Number" at bounding box center [965, 401] width 251 height 34
select select
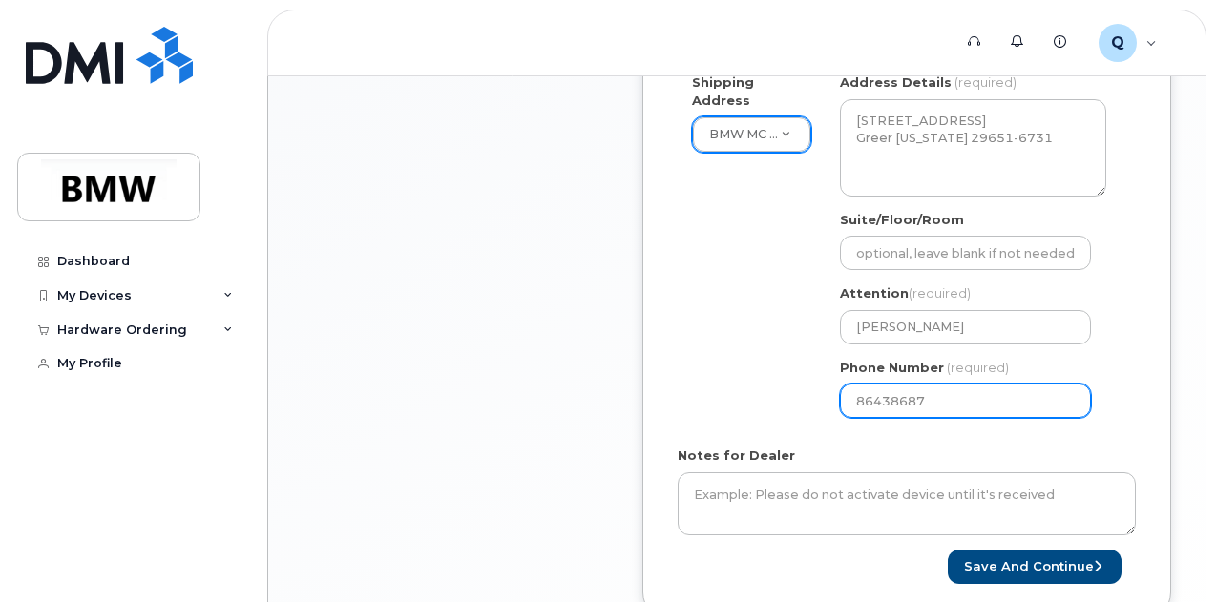
type input "864386876"
select select
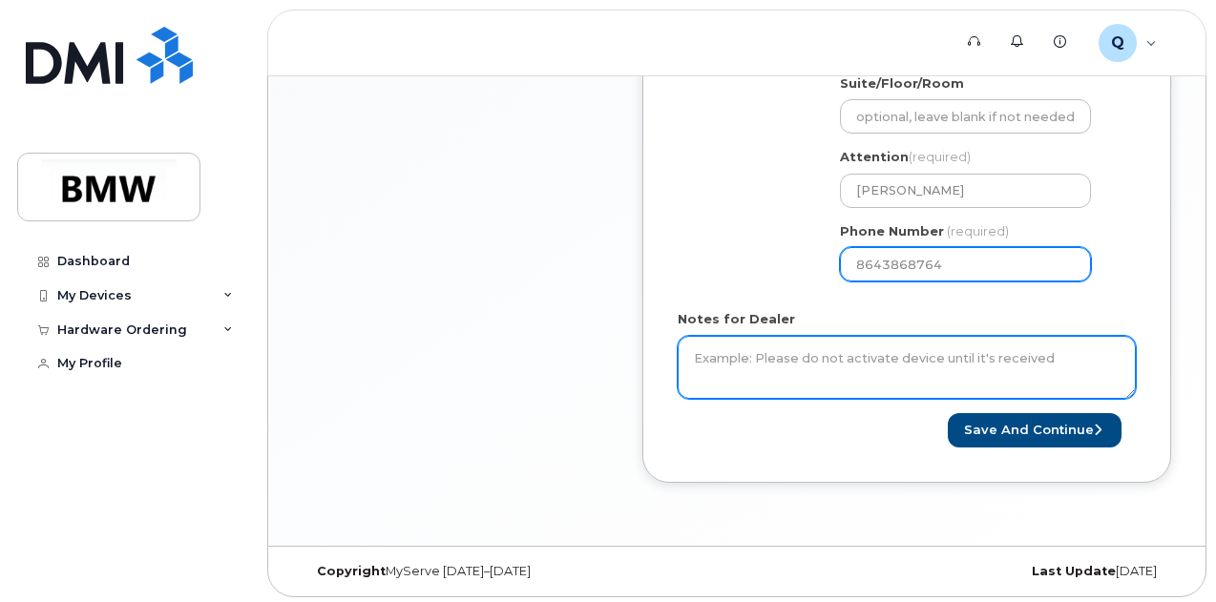
type input "8643868764"
click at [764, 368] on textarea "Notes for Dealer" at bounding box center [907, 367] width 458 height 63
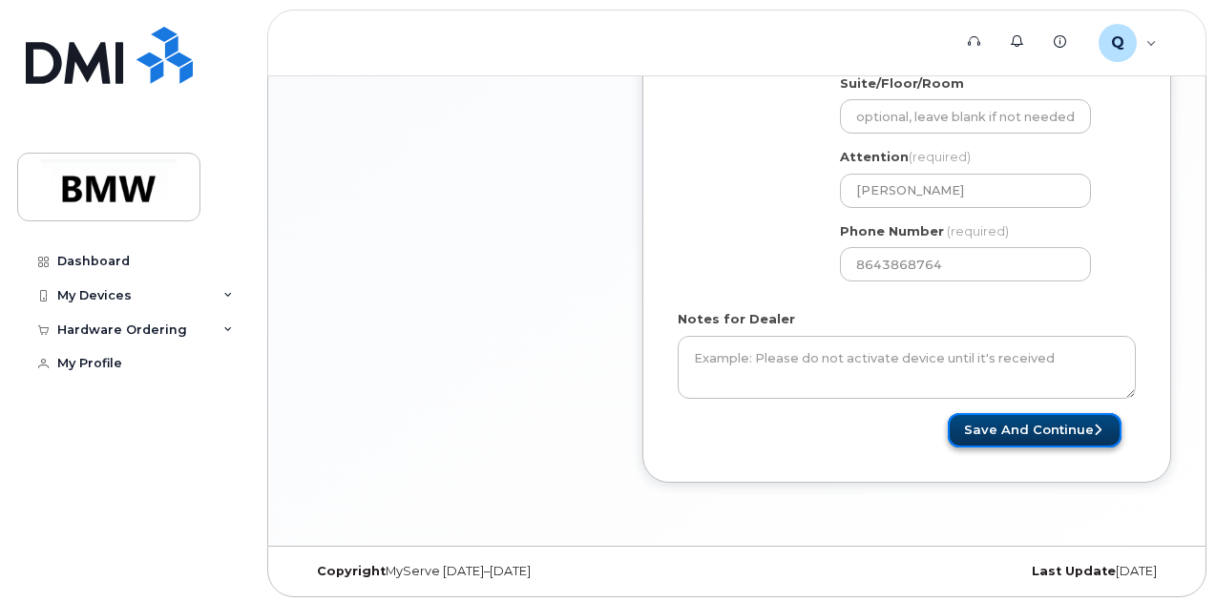
click at [1010, 421] on button "Save and Continue" at bounding box center [1035, 430] width 174 height 35
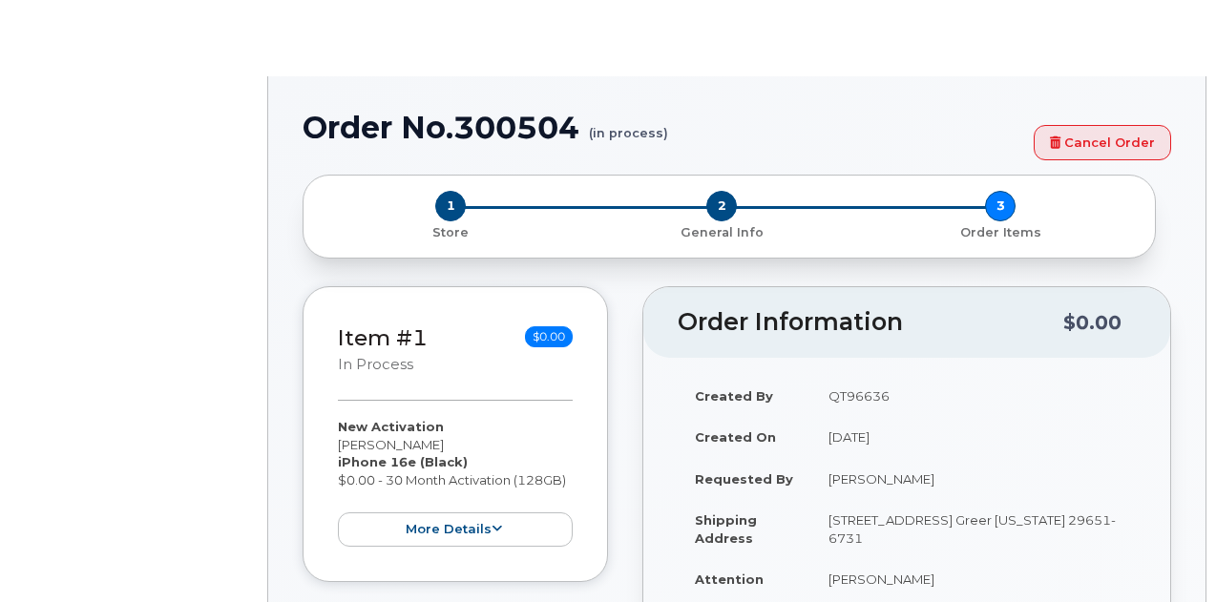
select select "1885307"
radio input "true"
type input "1900788"
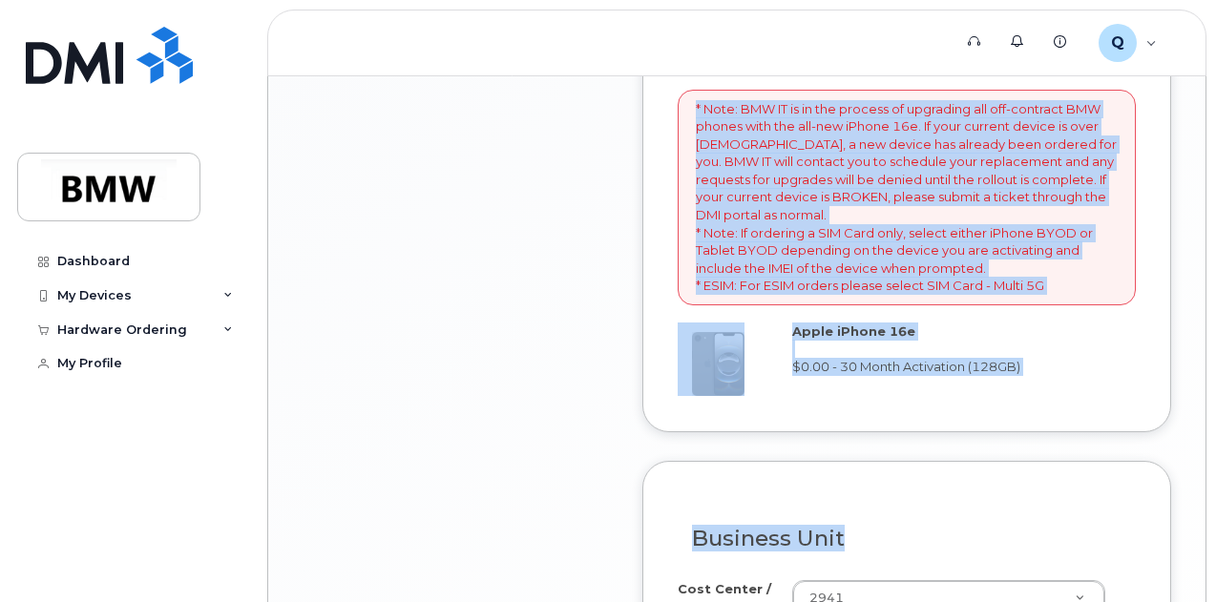
scroll to position [1760, 0]
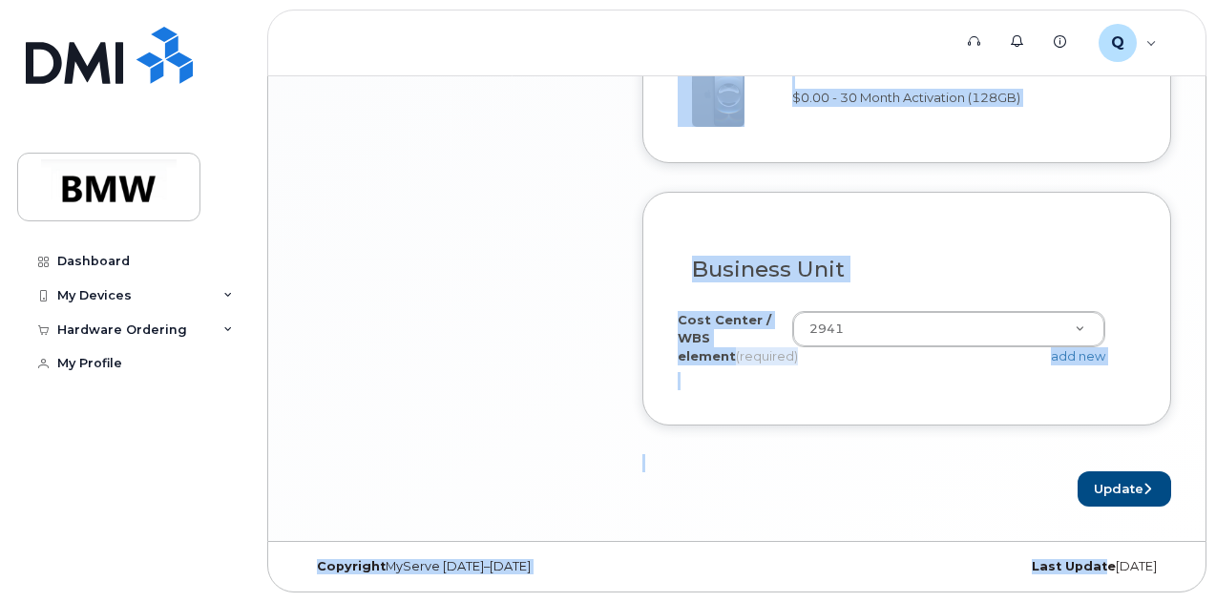
drag, startPoint x: 1063, startPoint y: 489, endPoint x: 1086, endPoint y: 624, distance: 137.4
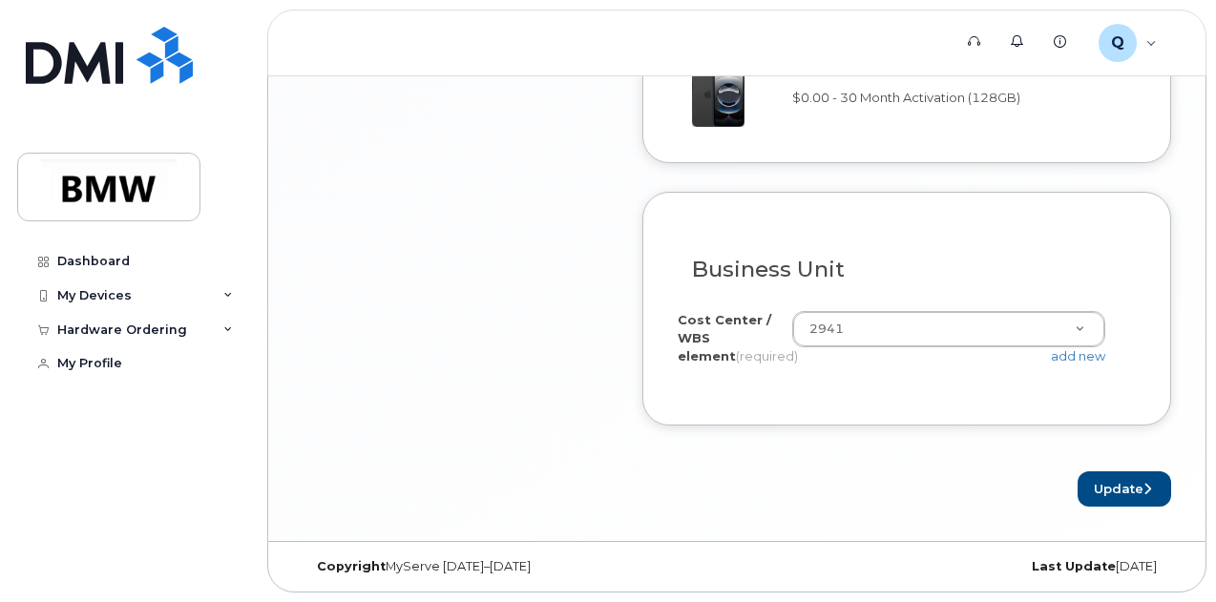
drag, startPoint x: 564, startPoint y: 257, endPoint x: 496, endPoint y: -85, distance: 348.3
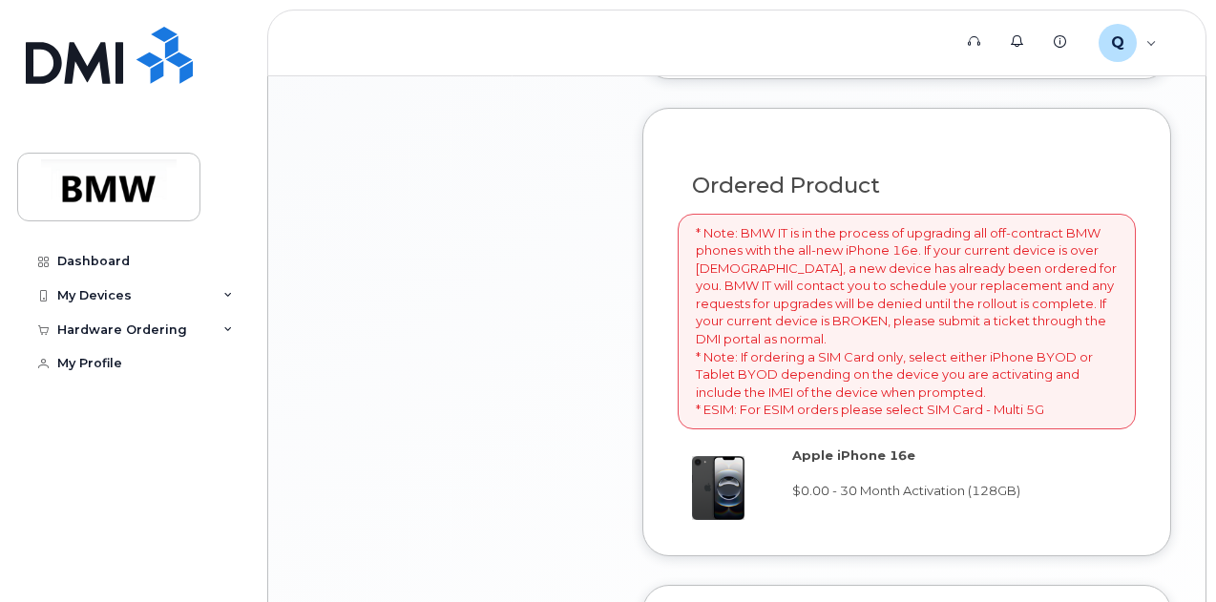
scroll to position [1302, 0]
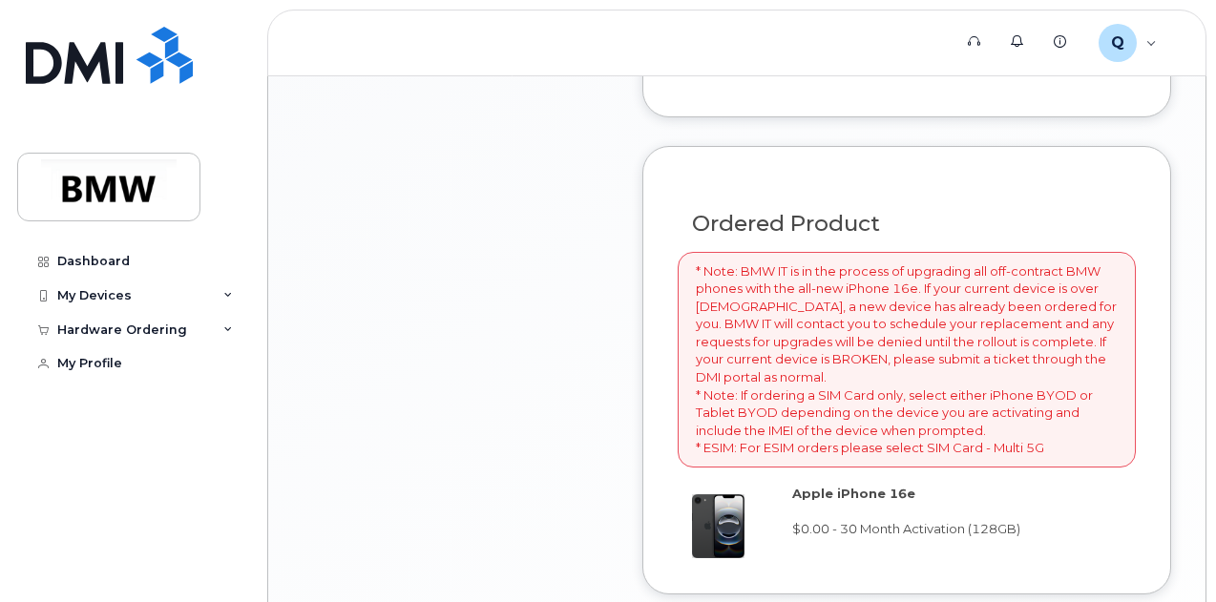
drag, startPoint x: 485, startPoint y: 193, endPoint x: 490, endPoint y: 168, distance: 25.3
click at [490, 168] on div "Item #1 in process $0.00 New Activation Brittany Vermillion iPhone 16e (Black) …" at bounding box center [455, 2] width 305 height 1872
drag, startPoint x: 549, startPoint y: 272, endPoint x: 448, endPoint y: 146, distance: 161.6
click at [448, 146] on div "Item #1 in process $0.00 New Activation Brittany Vermillion iPhone 16e (Black) …" at bounding box center [455, 2] width 305 height 1872
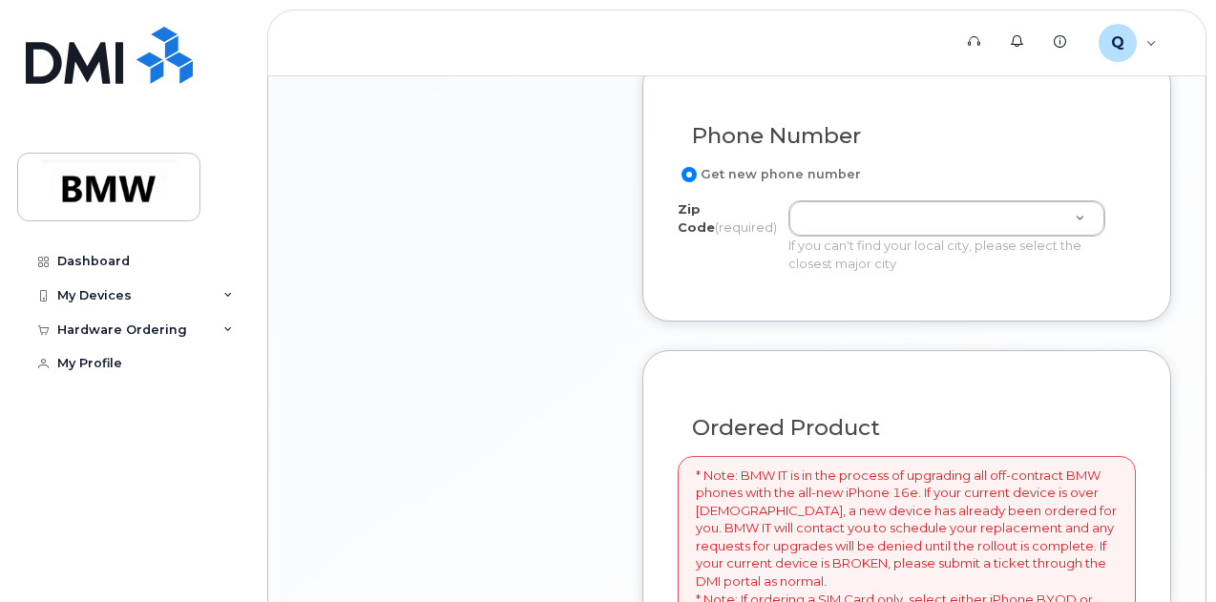
scroll to position [1073, 0]
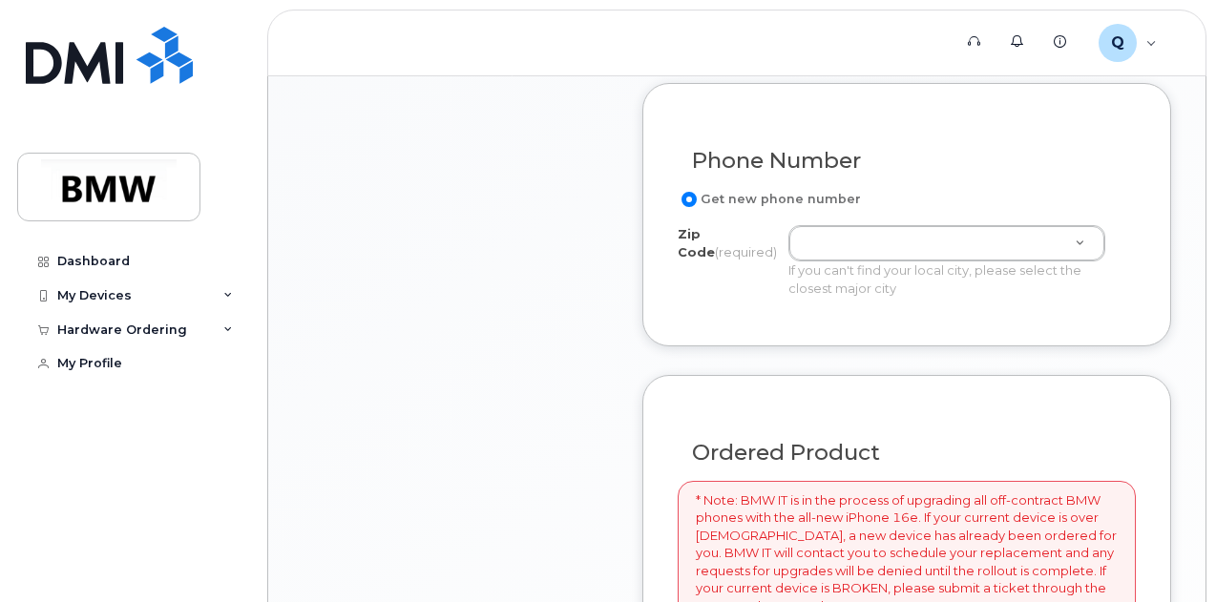
click at [481, 220] on div "Item #1 in process $0.00 New Activation Brittany Vermillion iPhone 16e (Black) …" at bounding box center [455, 231] width 305 height 1872
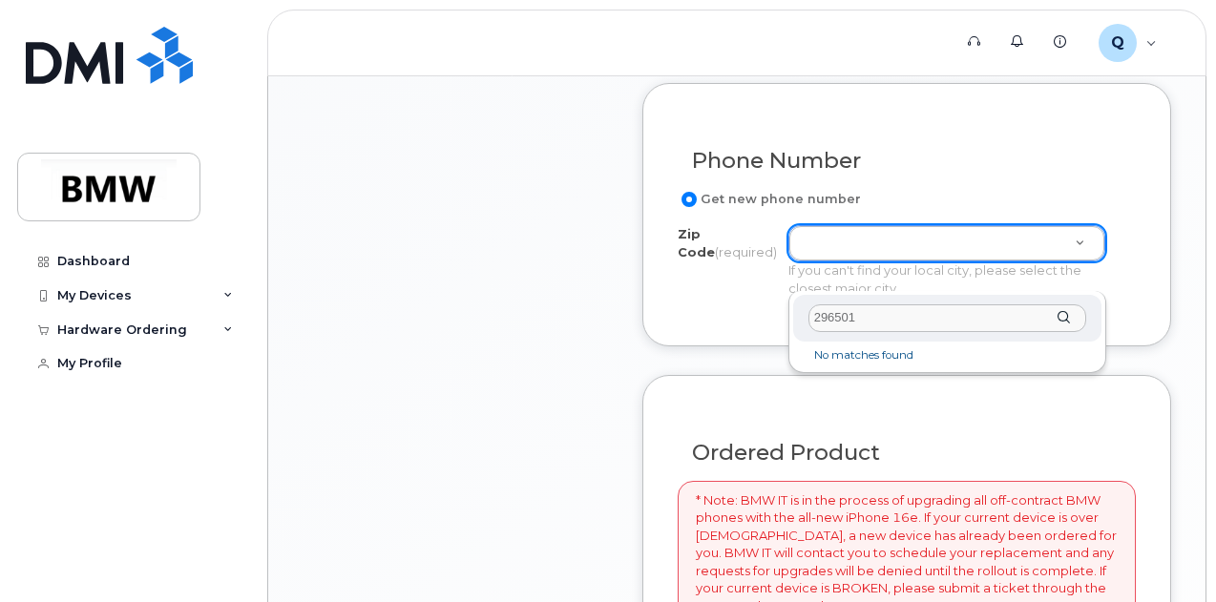
type input "296501"
click at [1059, 318] on div "Zip Code (required) 296501" at bounding box center [947, 318] width 308 height 47
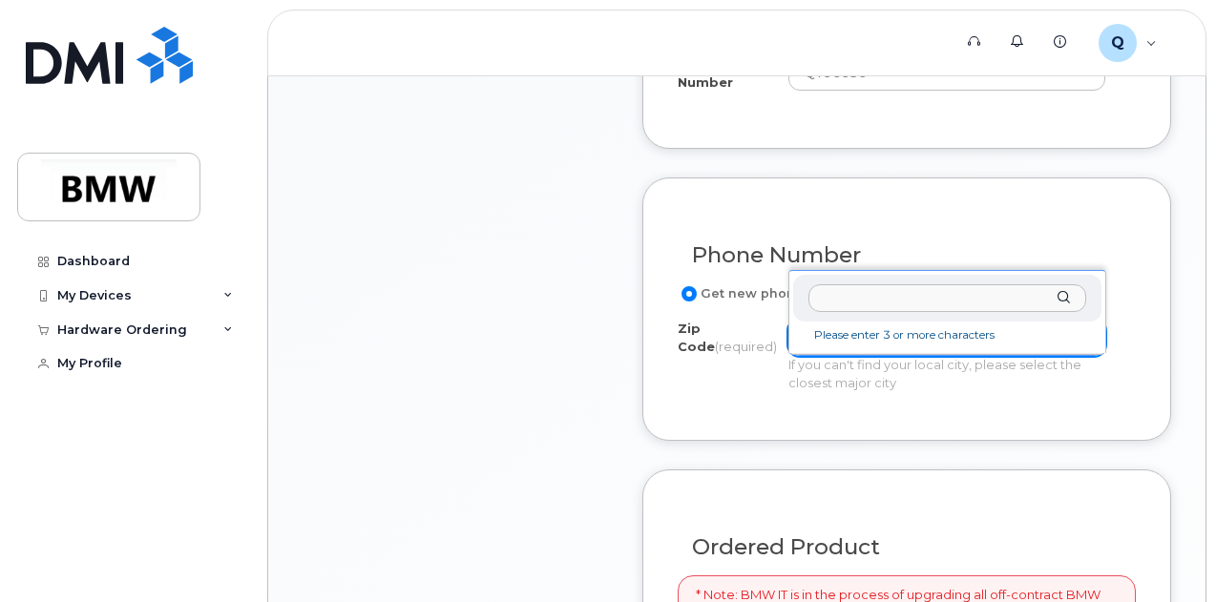
scroll to position [1006, 0]
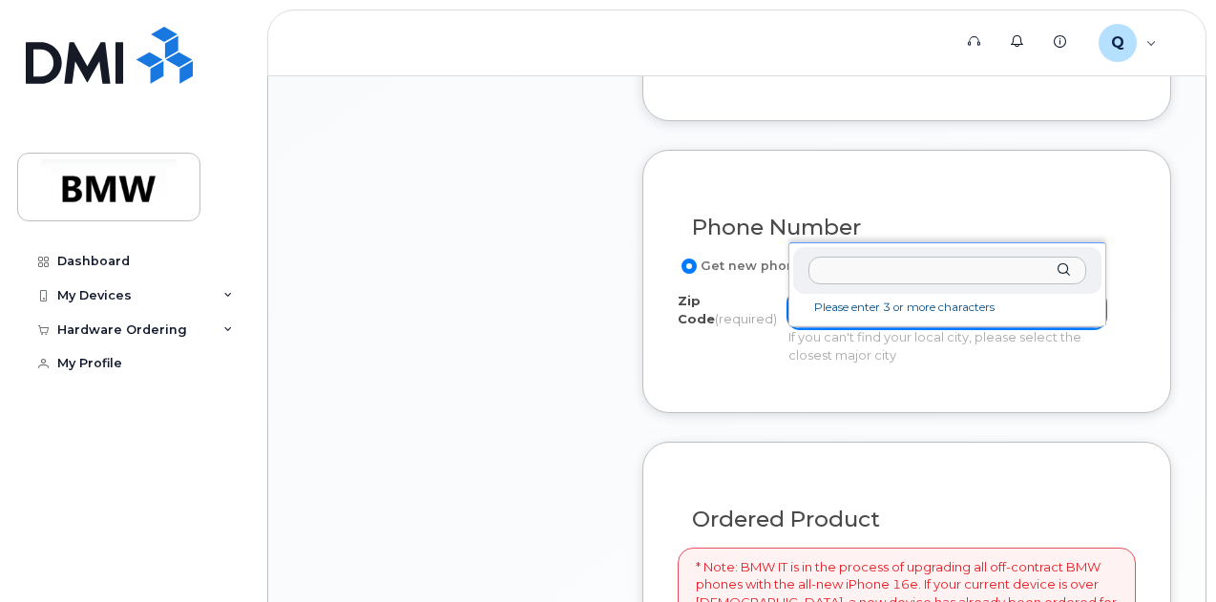
click at [909, 276] on input "Zip Code (required)" at bounding box center [947, 271] width 278 height 28
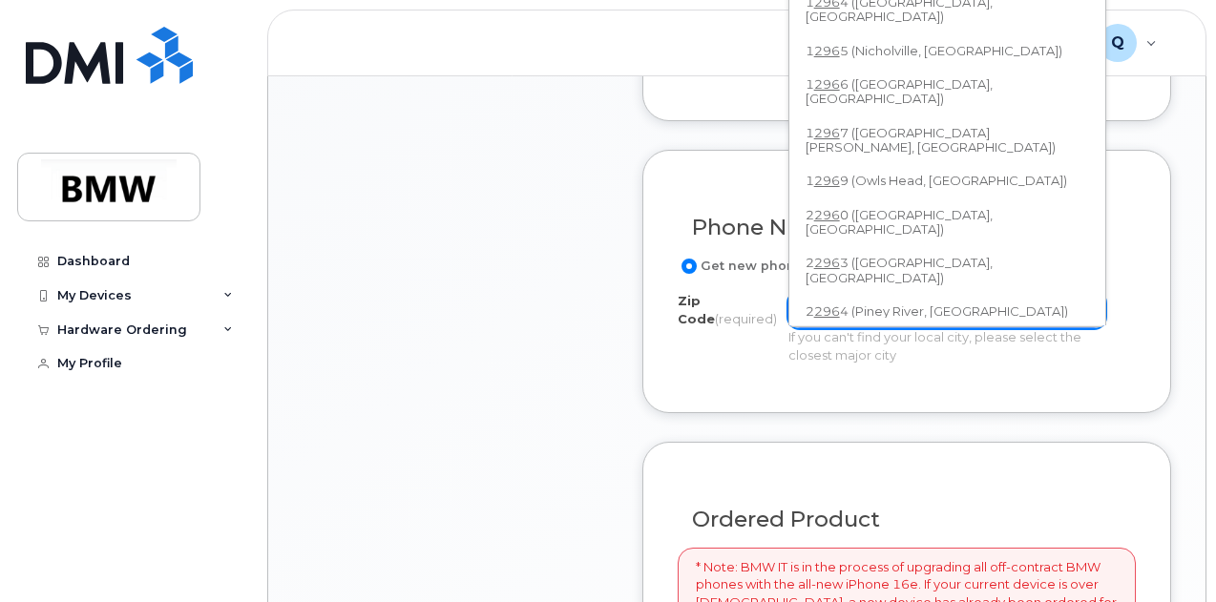
scroll to position [810, 0]
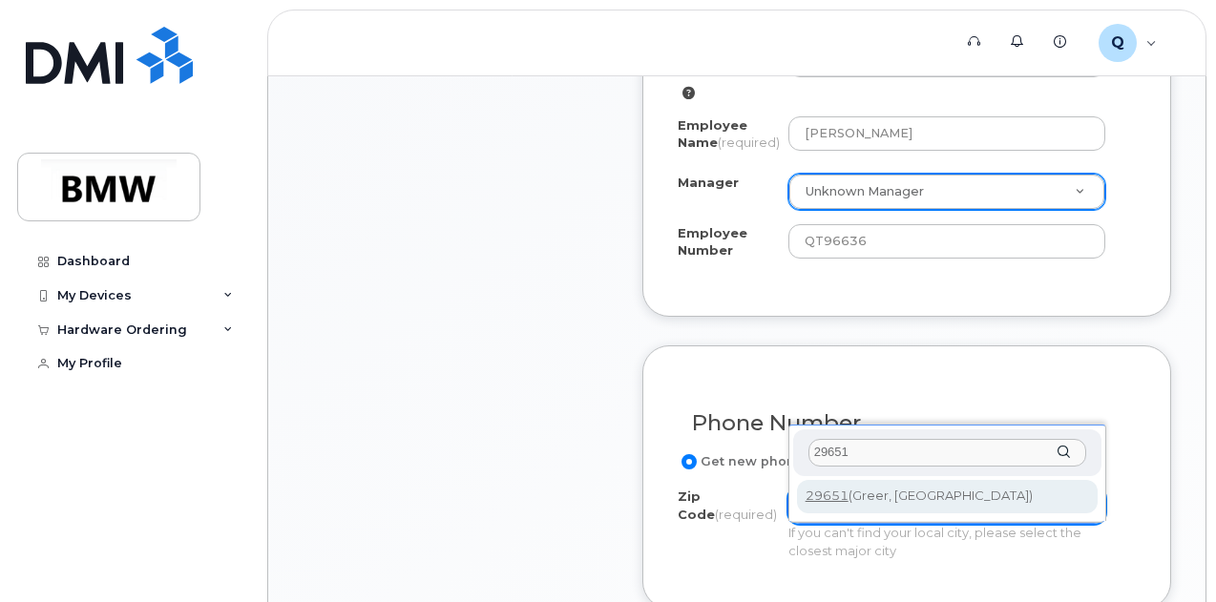
type input "29651"
type input "29651 (Greer, SC)"
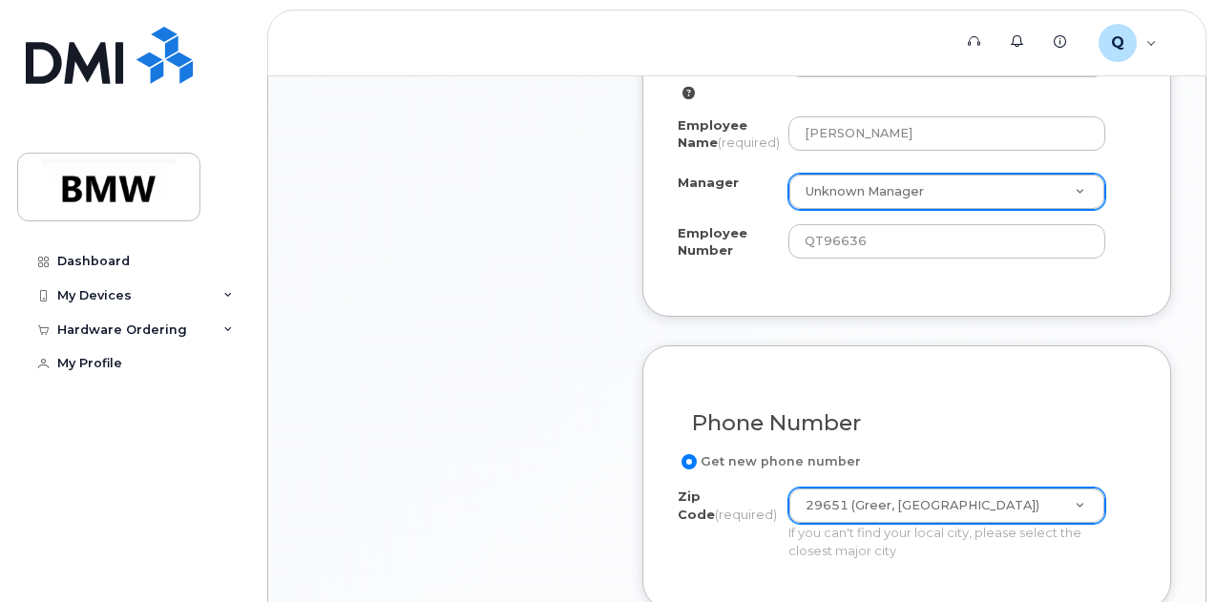
drag, startPoint x: 586, startPoint y: 495, endPoint x: 597, endPoint y: 551, distance: 56.5
click at [597, 551] on div "Item #1 in process $0.00 New Activation Brittany Vermillion iPhone 16e (Black) …" at bounding box center [455, 493] width 305 height 1872
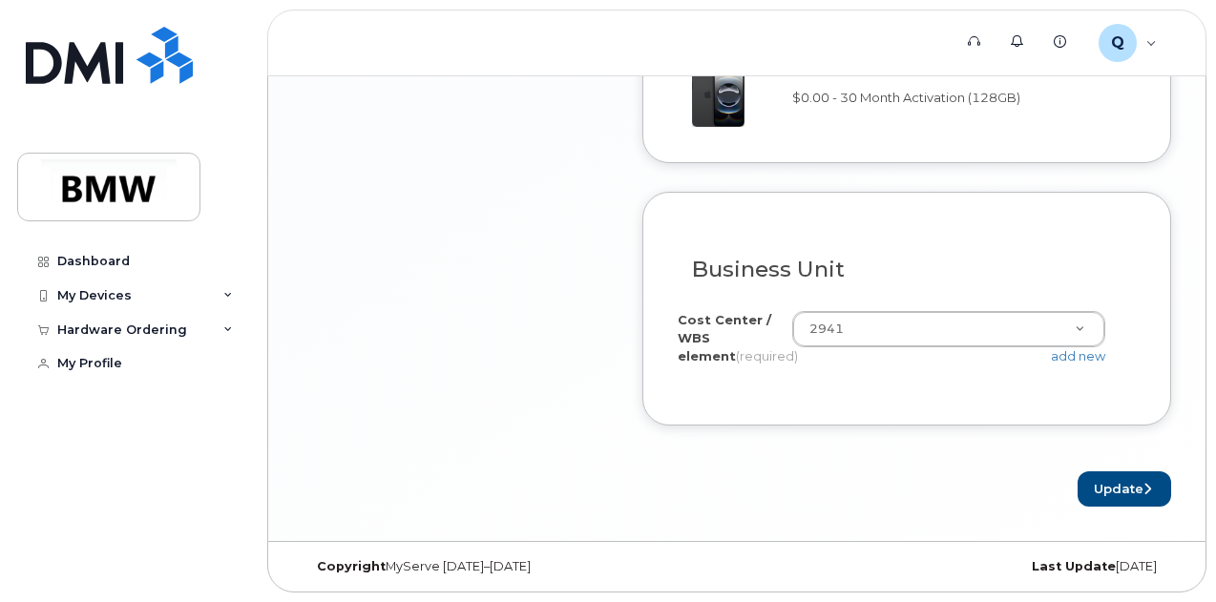
scroll to position [1760, 0]
drag, startPoint x: 523, startPoint y: 451, endPoint x: 519, endPoint y: 585, distance: 133.7
click at [1113, 488] on button "Update" at bounding box center [1124, 488] width 94 height 35
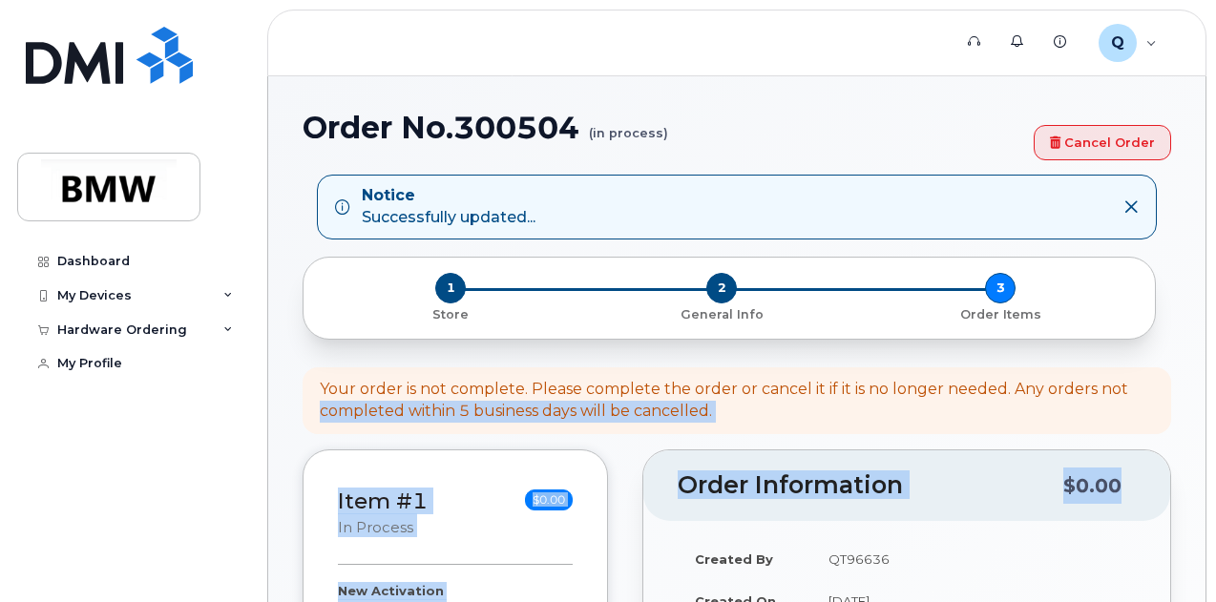
drag, startPoint x: 1150, startPoint y: 394, endPoint x: 1170, endPoint y: 518, distance: 125.7
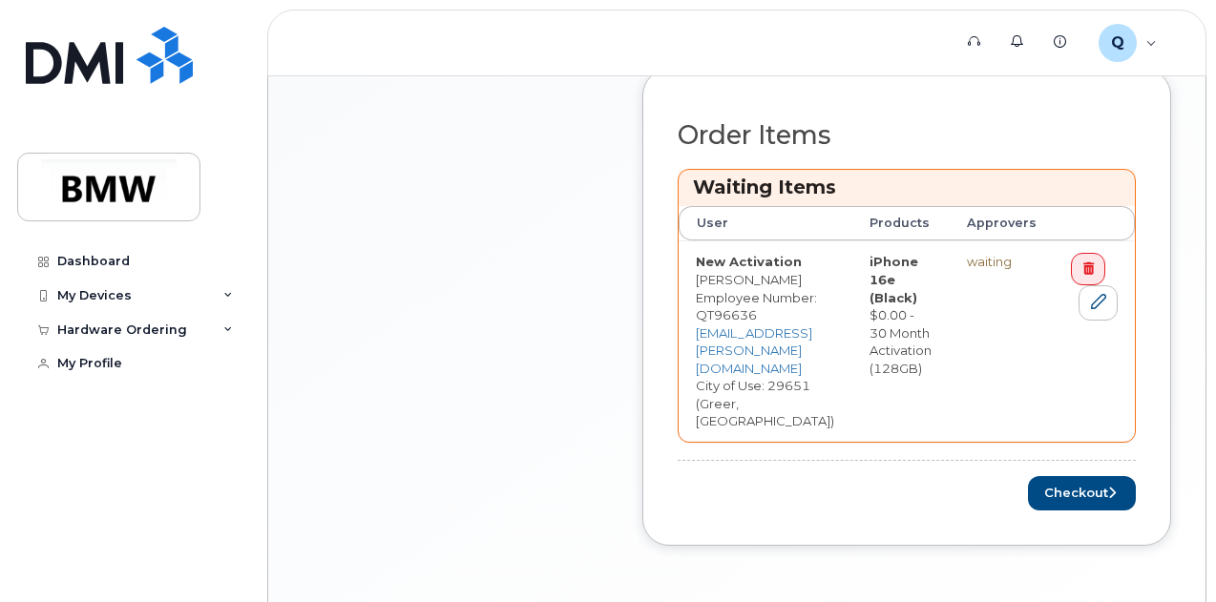
scroll to position [765, 0]
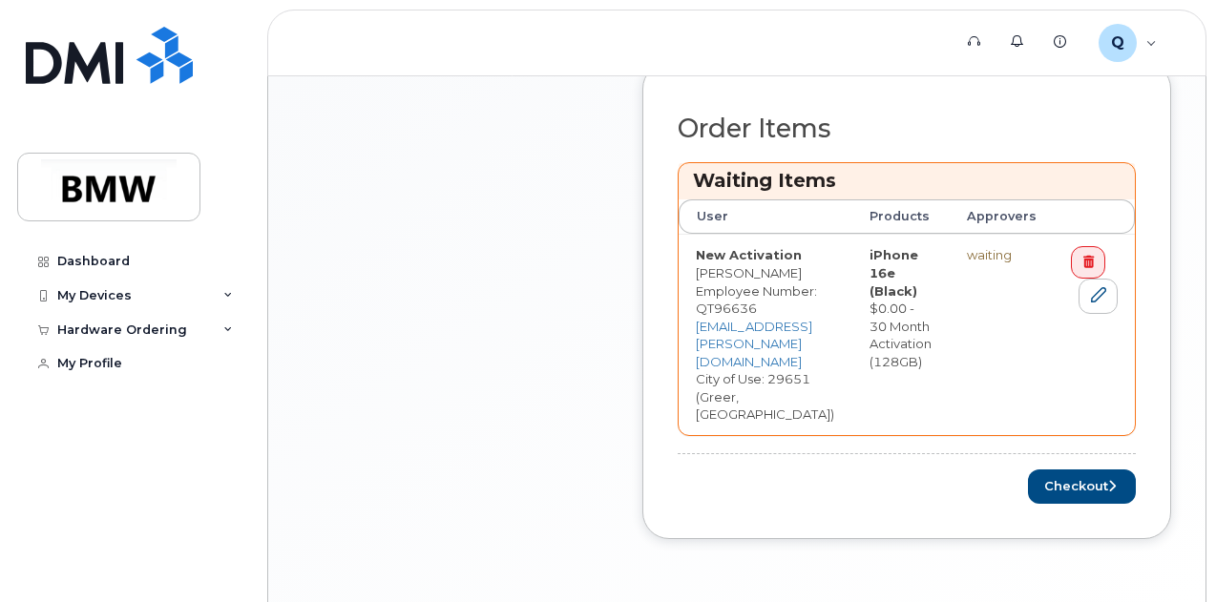
click at [1136, 470] on button "Checkout" at bounding box center [1082, 487] width 108 height 35
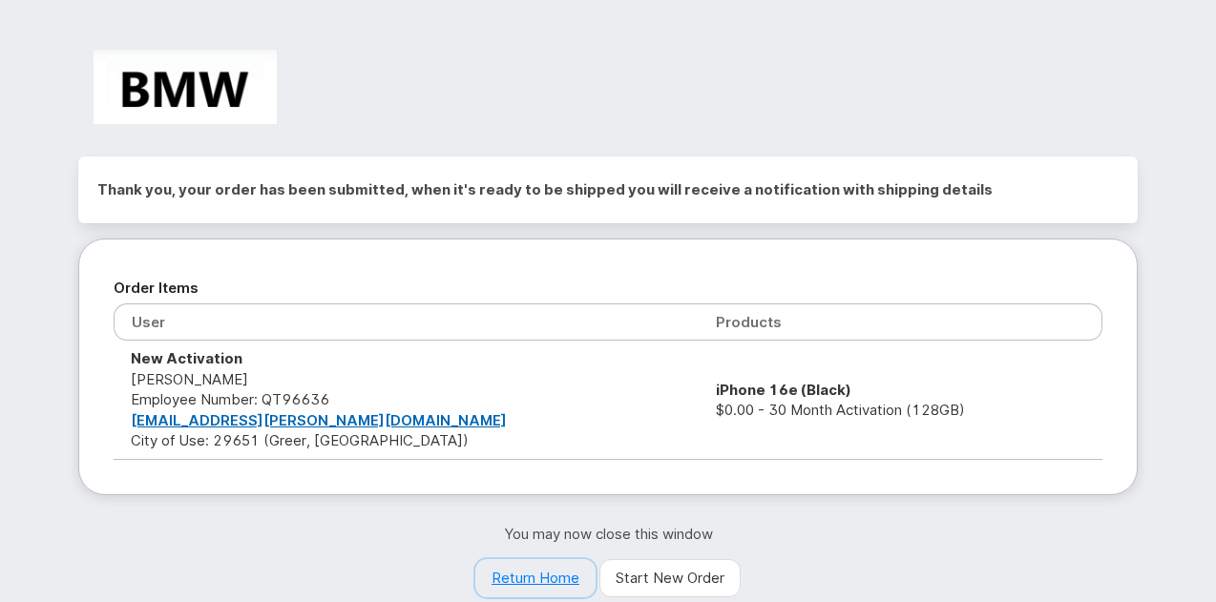
click at [534, 574] on link "Return Home" at bounding box center [535, 578] width 120 height 38
